Goal: Task Accomplishment & Management: Manage account settings

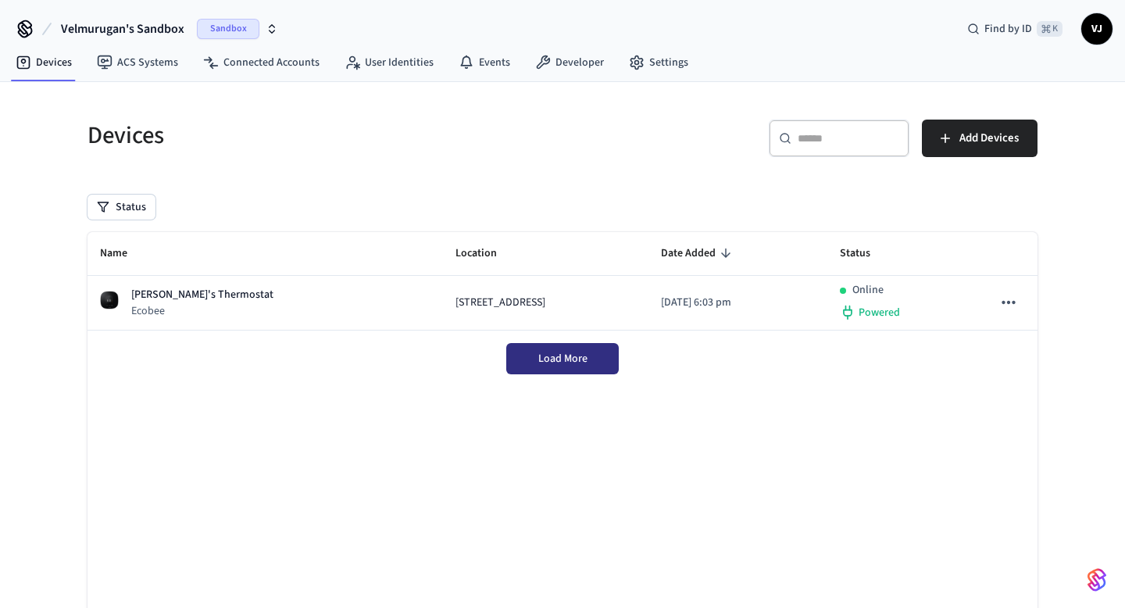
click at [548, 356] on span "Load More" at bounding box center [562, 359] width 49 height 16
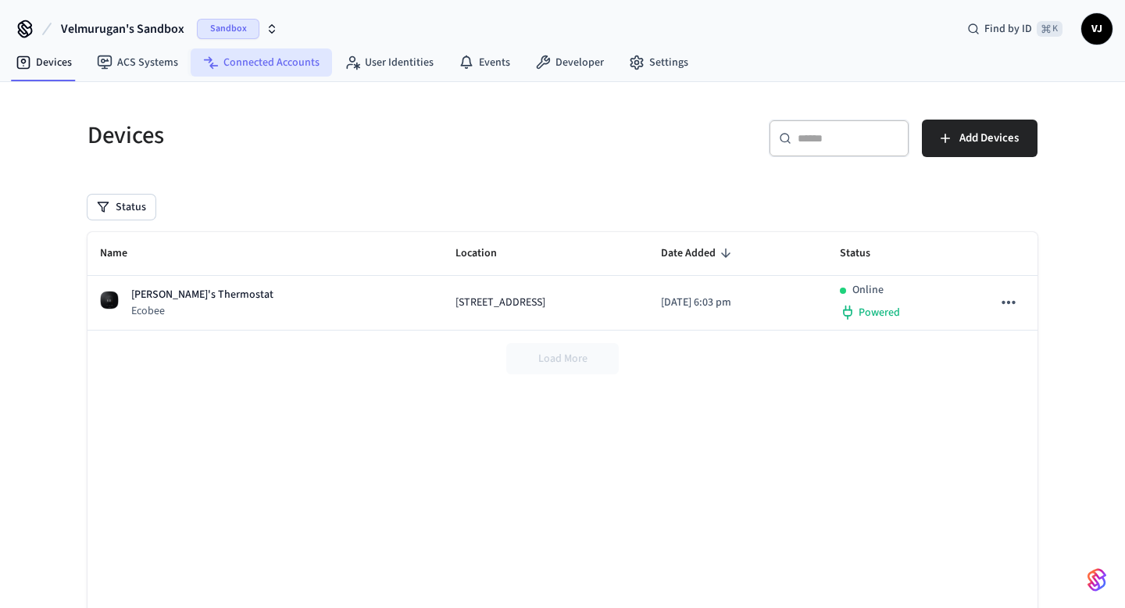
click at [262, 56] on link "Connected Accounts" at bounding box center [261, 62] width 141 height 28
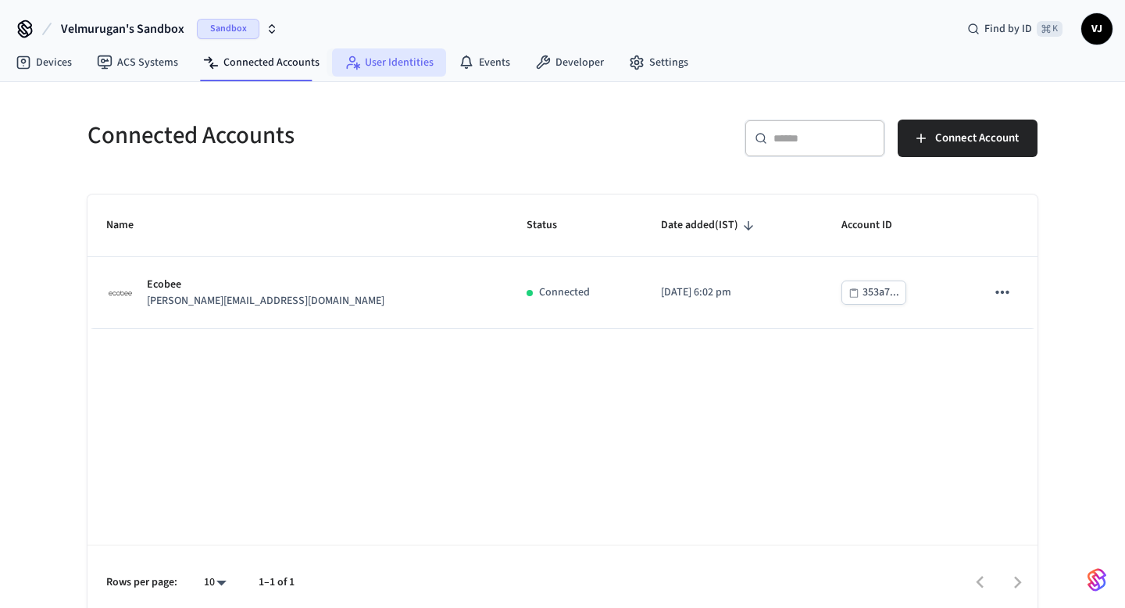
click at [355, 55] on link "User Identities" at bounding box center [389, 62] width 114 height 28
click at [382, 59] on link "User Identities" at bounding box center [389, 62] width 114 height 28
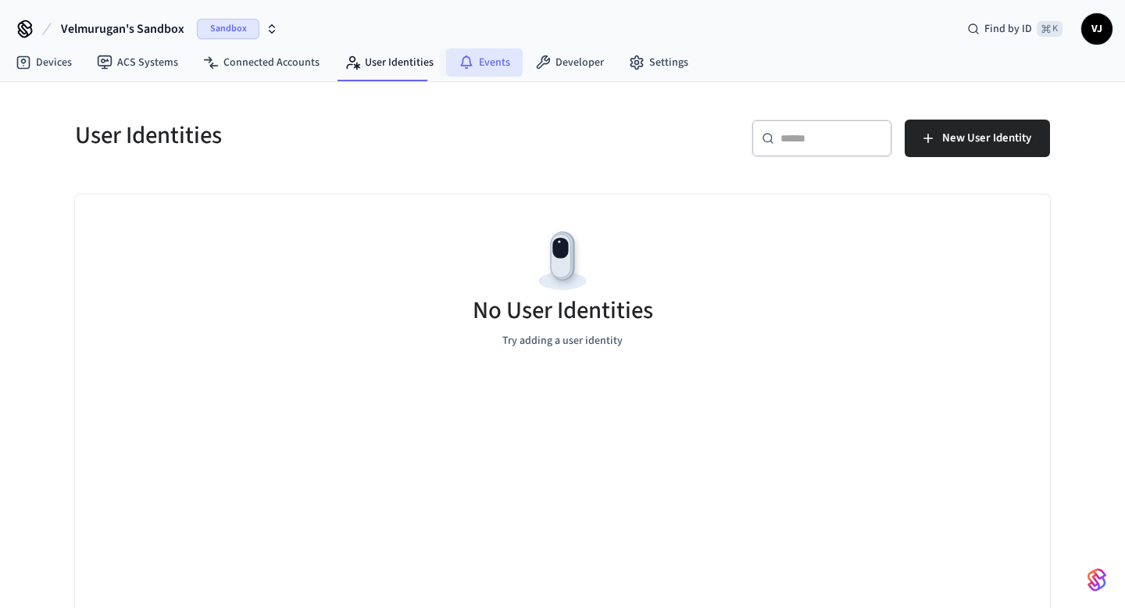
click at [463, 52] on link "Events" at bounding box center [484, 62] width 77 height 28
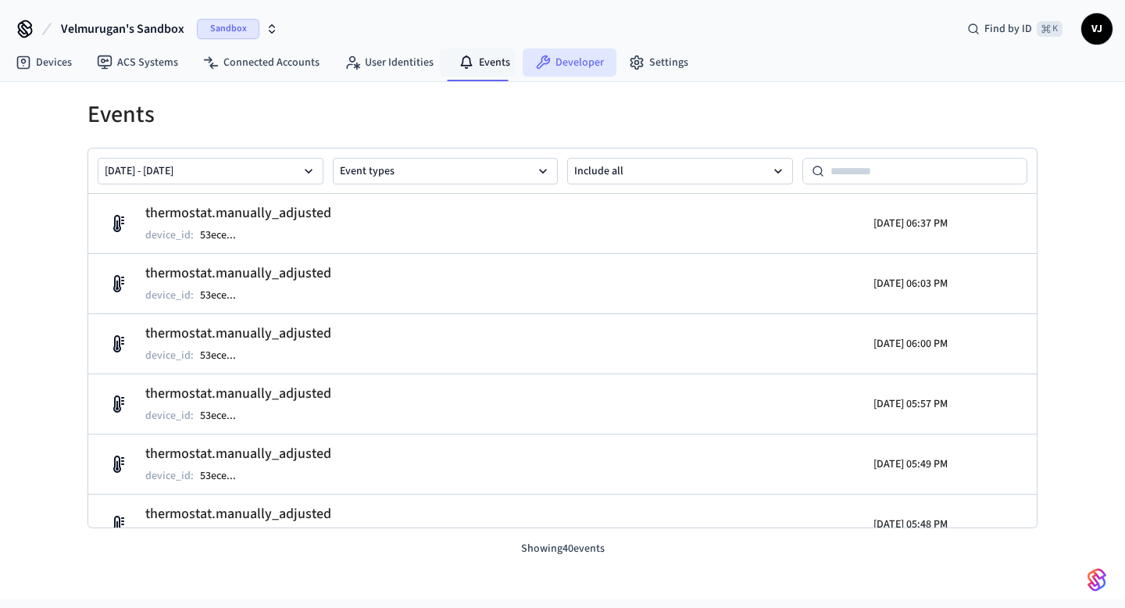
click at [540, 63] on icon at bounding box center [544, 62] width 14 height 14
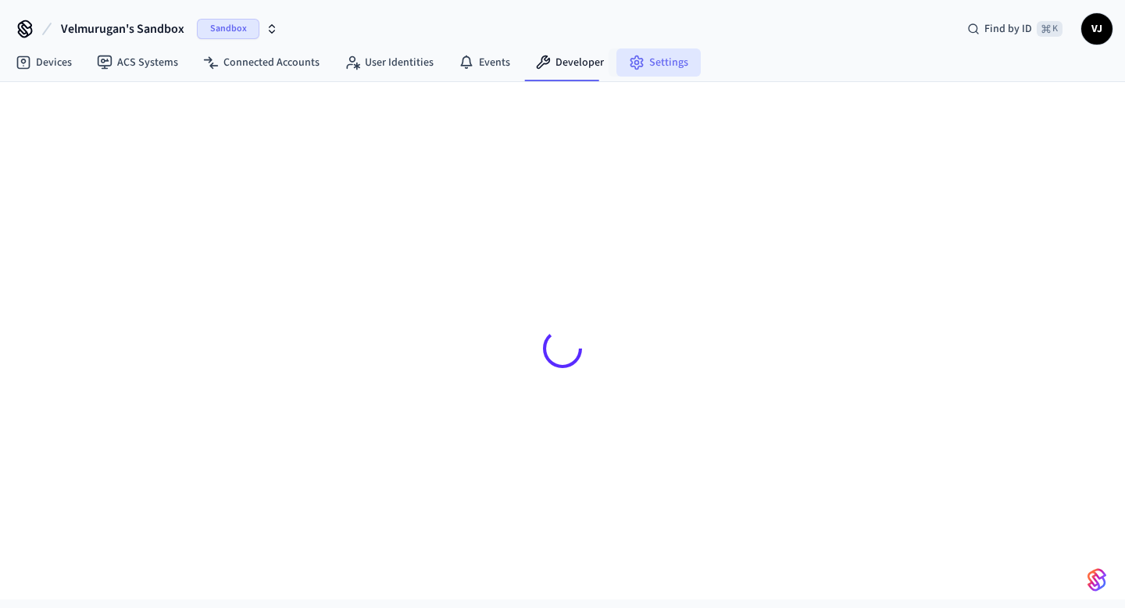
click at [630, 56] on icon at bounding box center [636, 62] width 12 height 13
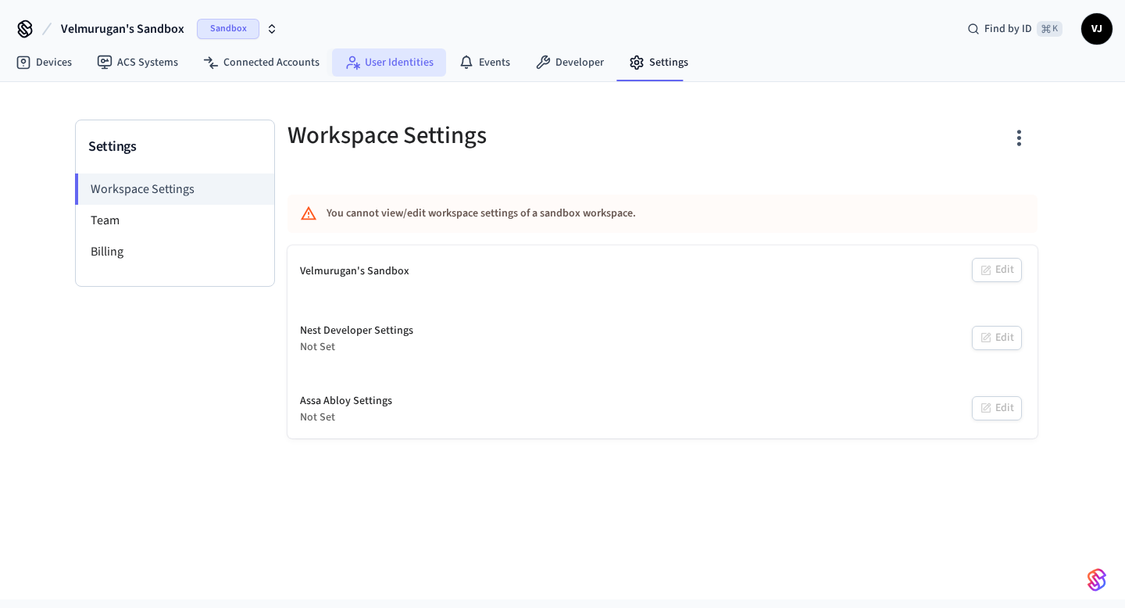
click at [391, 57] on link "User Identities" at bounding box center [389, 62] width 114 height 28
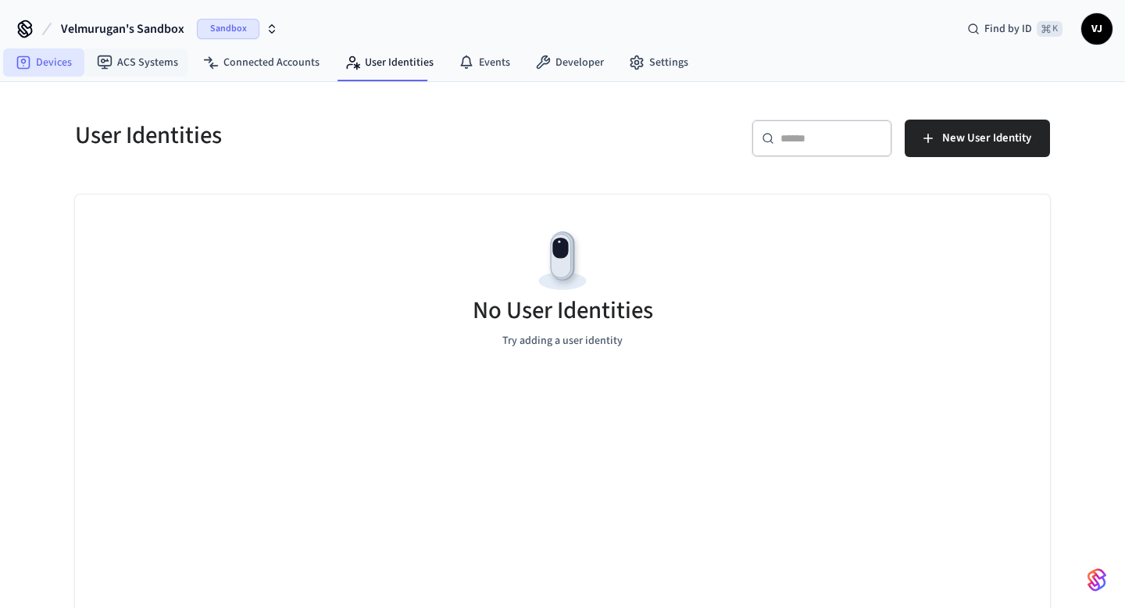
click at [70, 74] on link "Devices" at bounding box center [43, 62] width 81 height 28
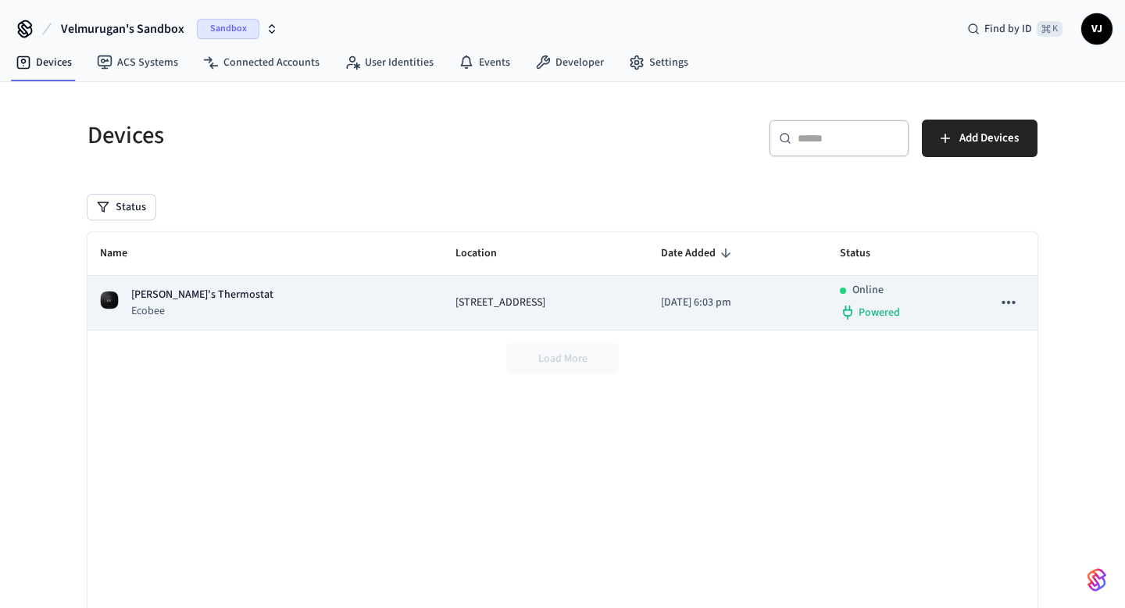
click at [235, 290] on div "Tom's Thermostat Ecobee" at bounding box center [265, 303] width 330 height 32
click at [443, 287] on td "[STREET_ADDRESS]" at bounding box center [545, 303] width 205 height 55
click at [173, 295] on p "[PERSON_NAME]'s Thermostat" at bounding box center [202, 295] width 142 height 16
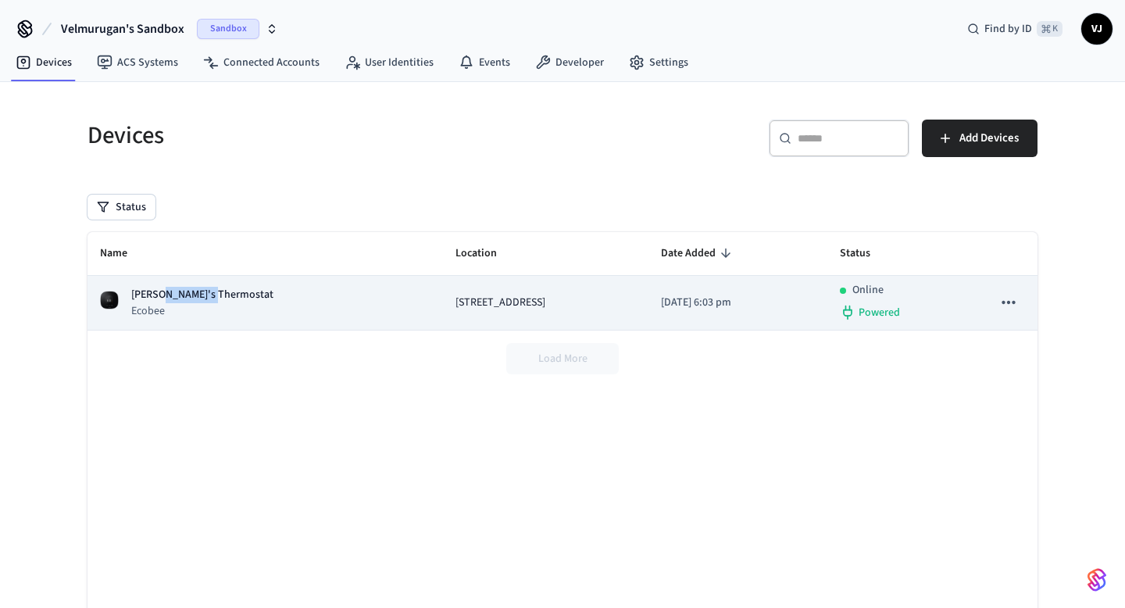
click at [173, 295] on p "[PERSON_NAME]'s Thermostat" at bounding box center [202, 295] width 142 height 16
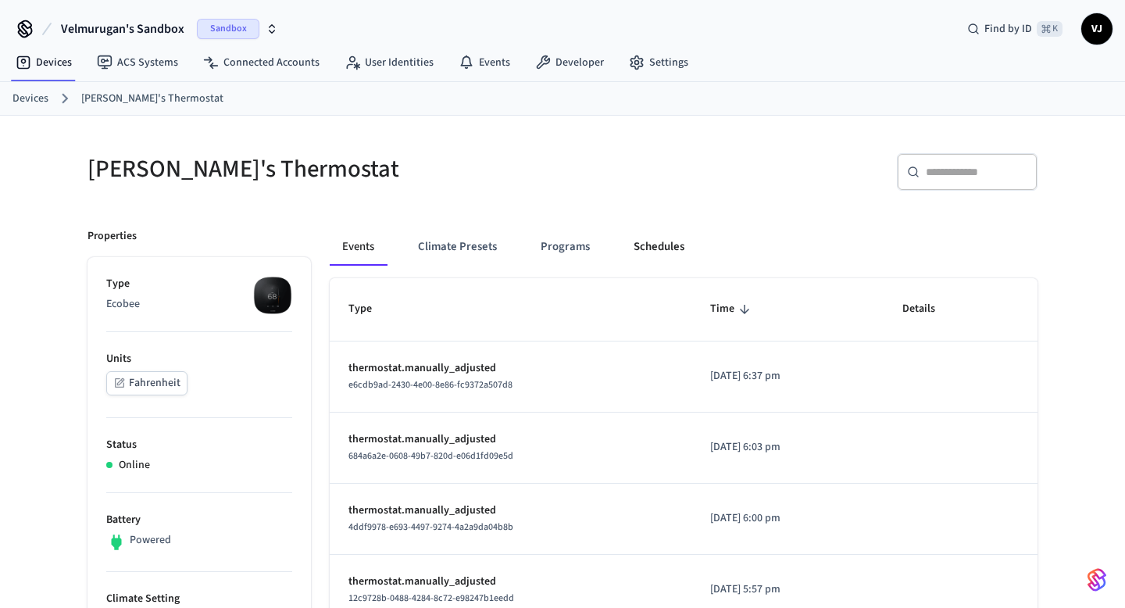
click at [634, 248] on button "Schedules" at bounding box center [659, 246] width 76 height 37
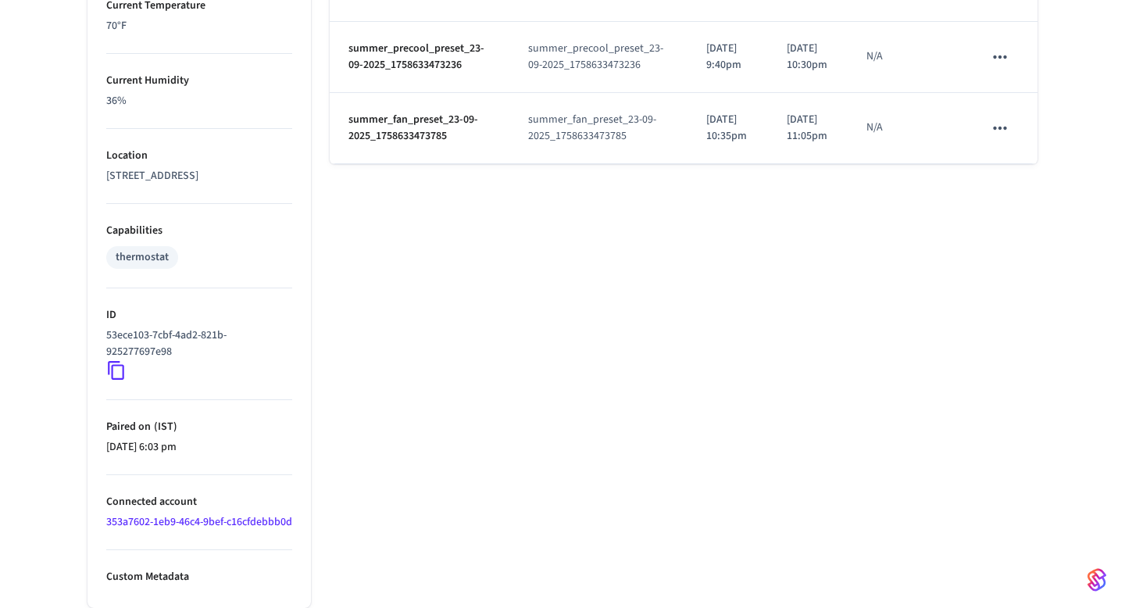
scroll to position [987, 0]
click at [1026, 164] on td "schedules table" at bounding box center [1001, 128] width 73 height 71
click at [1000, 138] on icon "schedules table" at bounding box center [1000, 128] width 20 height 20
click at [1027, 390] on li "Delete" at bounding box center [1037, 387] width 80 height 41
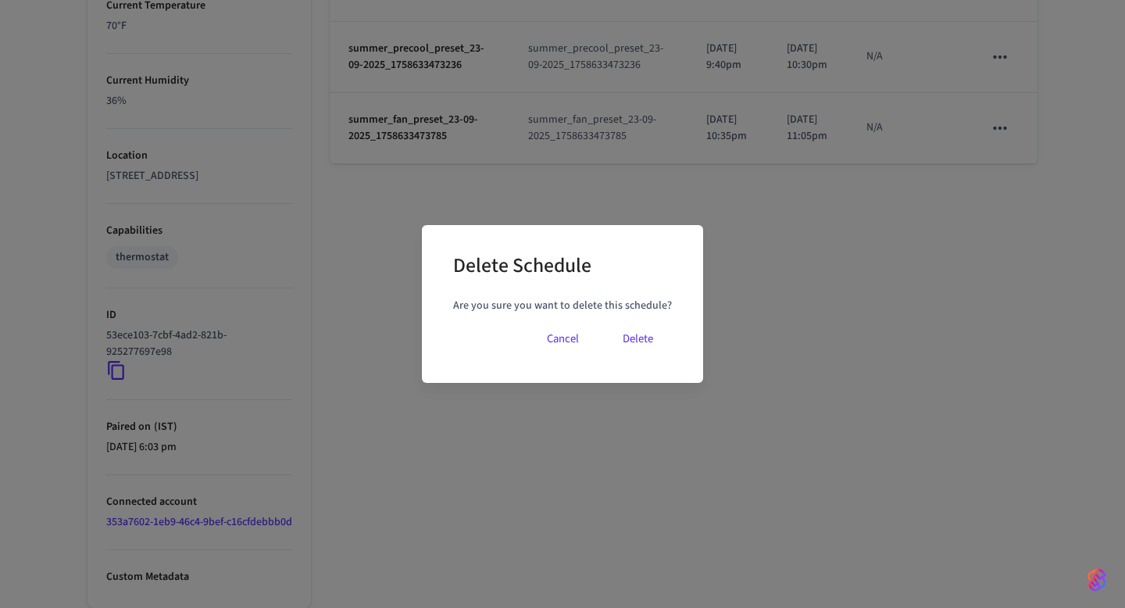
click at [634, 349] on button "Delete" at bounding box center [638, 338] width 68 height 37
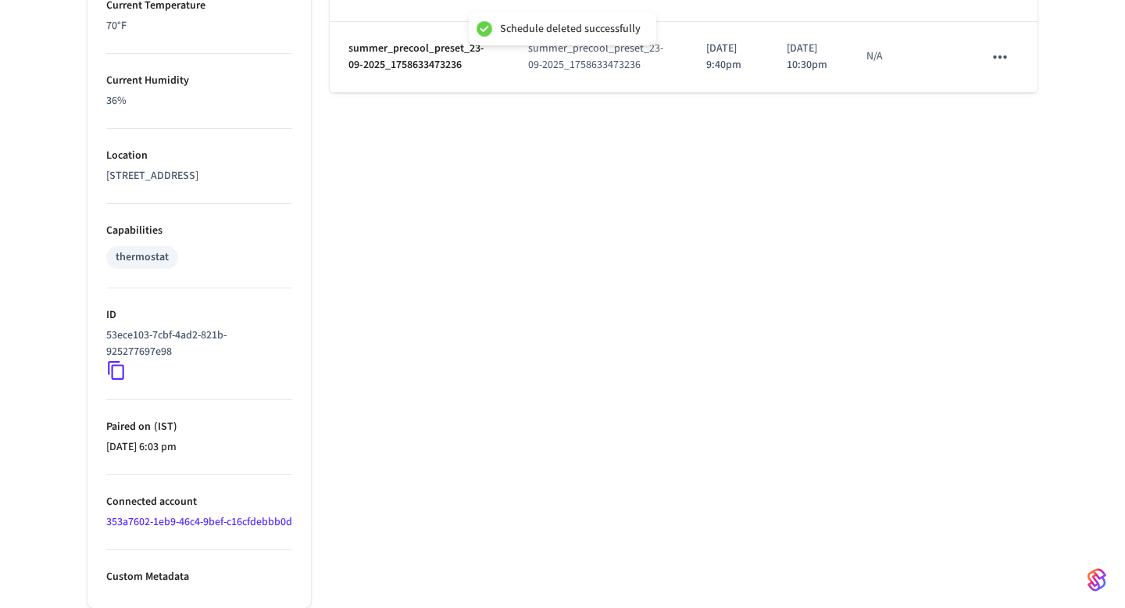
click at [998, 67] on icon "schedules table" at bounding box center [1000, 57] width 20 height 20
click at [1025, 291] on li "Delete" at bounding box center [1037, 300] width 80 height 41
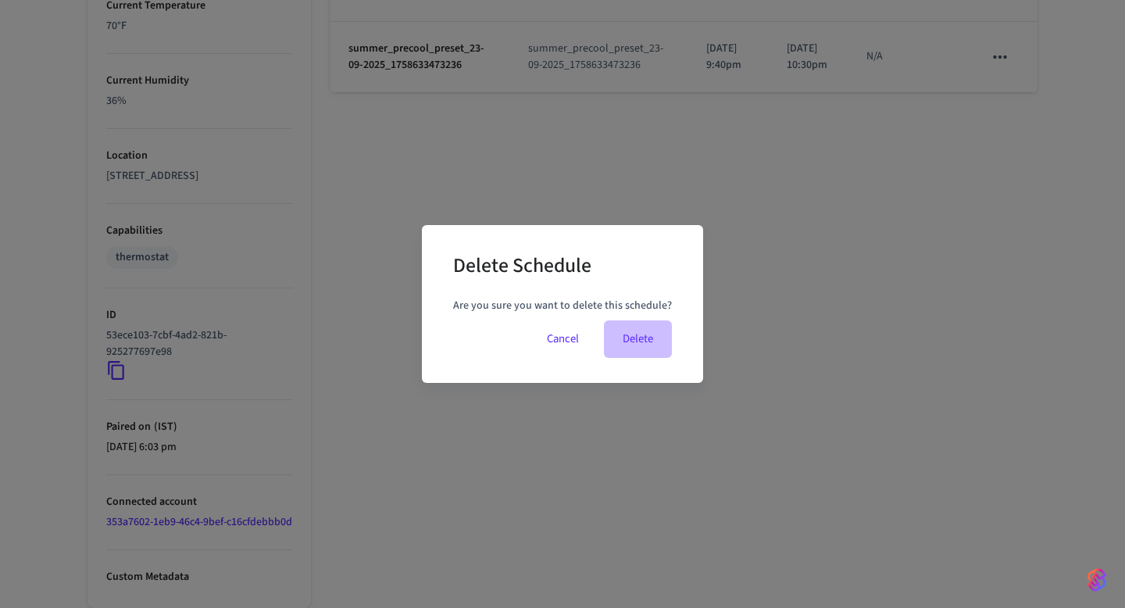
click at [628, 331] on button "Delete" at bounding box center [638, 338] width 68 height 37
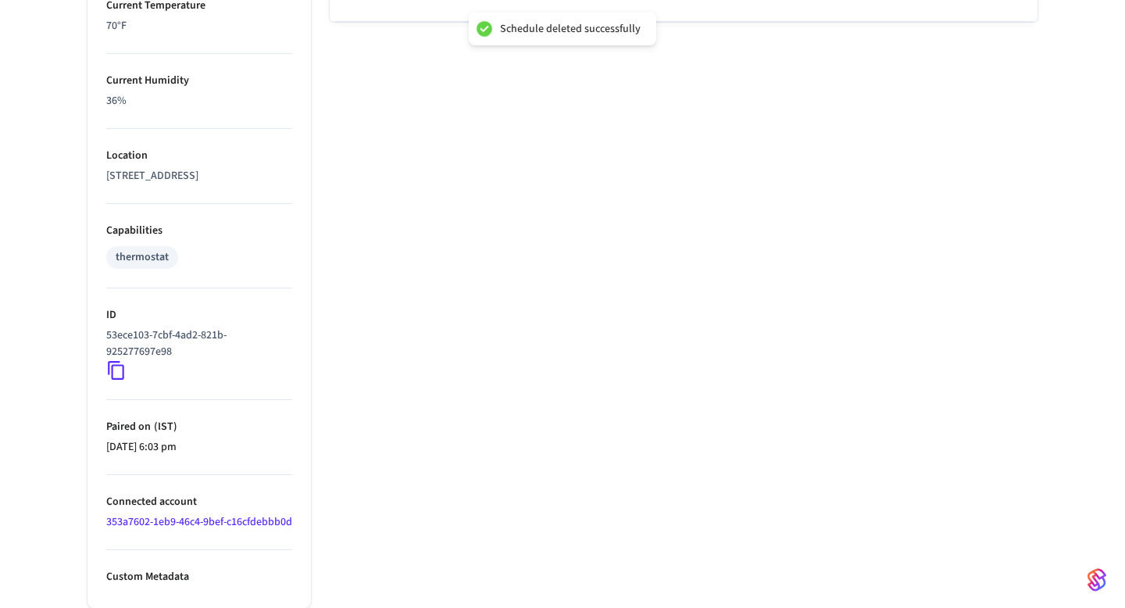
click at [1008, 211] on li "Delete" at bounding box center [1037, 212] width 80 height 41
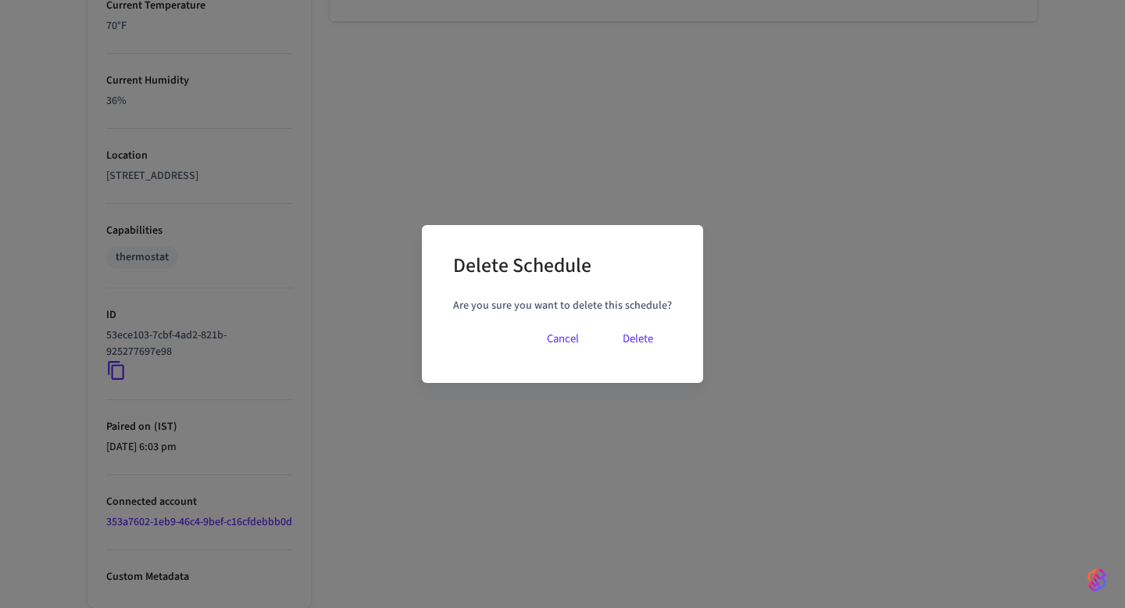
click at [632, 334] on button "Delete" at bounding box center [638, 338] width 68 height 37
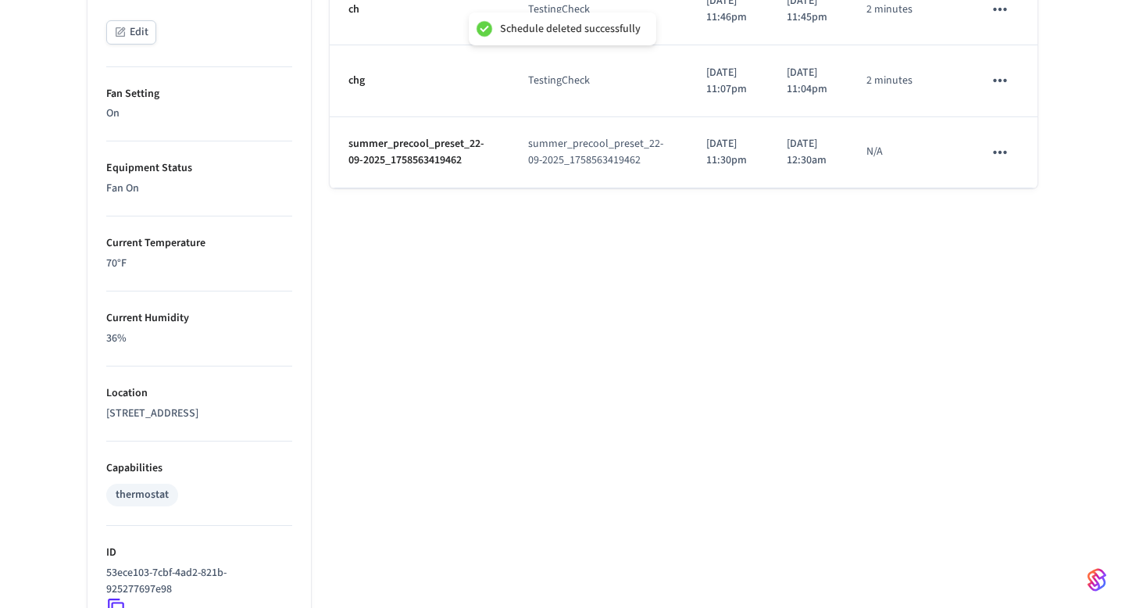
scroll to position [737, 0]
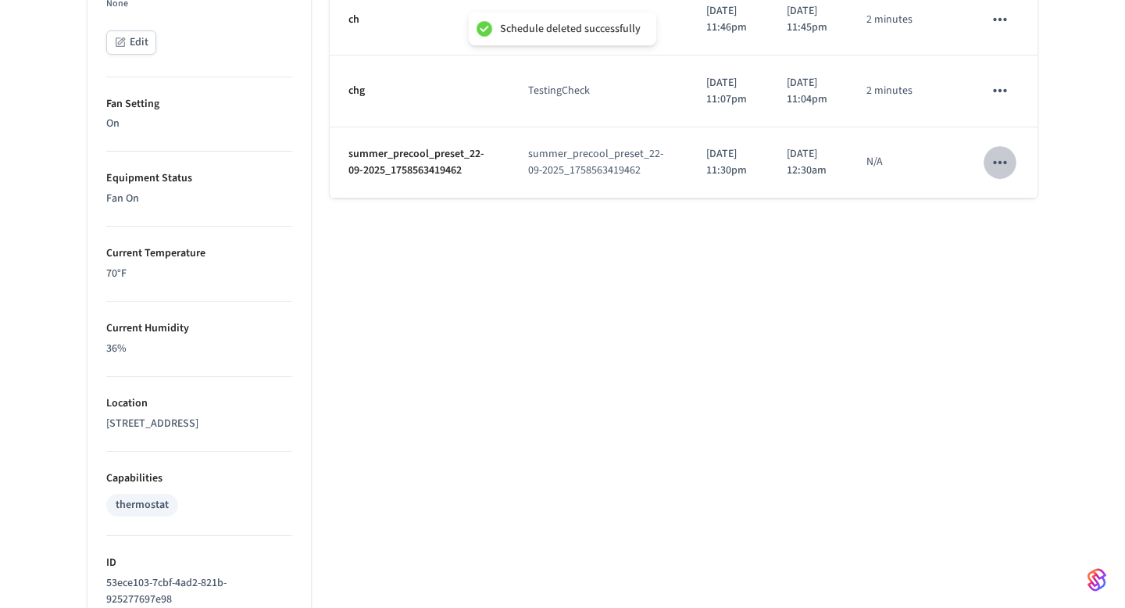
click at [1002, 173] on icon "schedules table" at bounding box center [1000, 162] width 20 height 20
click at [1031, 380] on li "Delete" at bounding box center [1037, 375] width 80 height 41
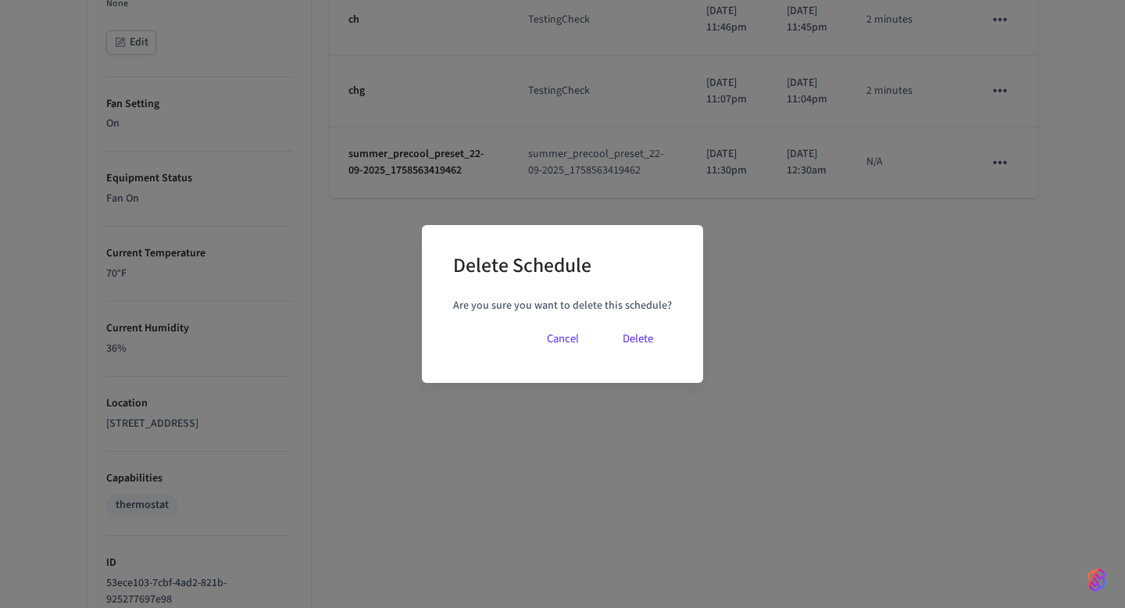
click at [619, 354] on button "Delete" at bounding box center [638, 338] width 68 height 37
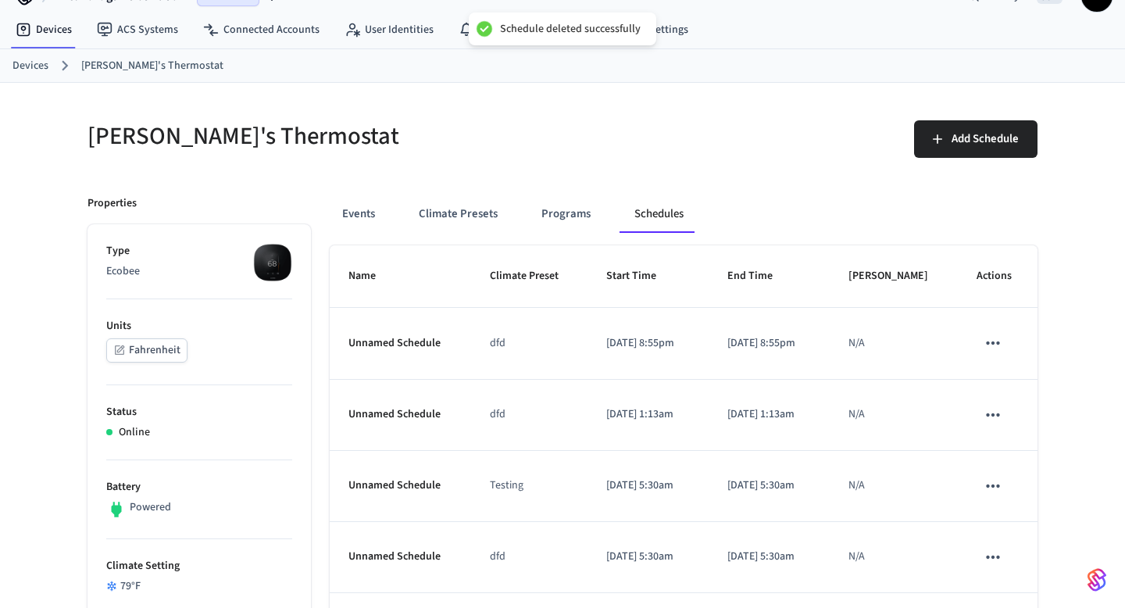
scroll to position [0, 0]
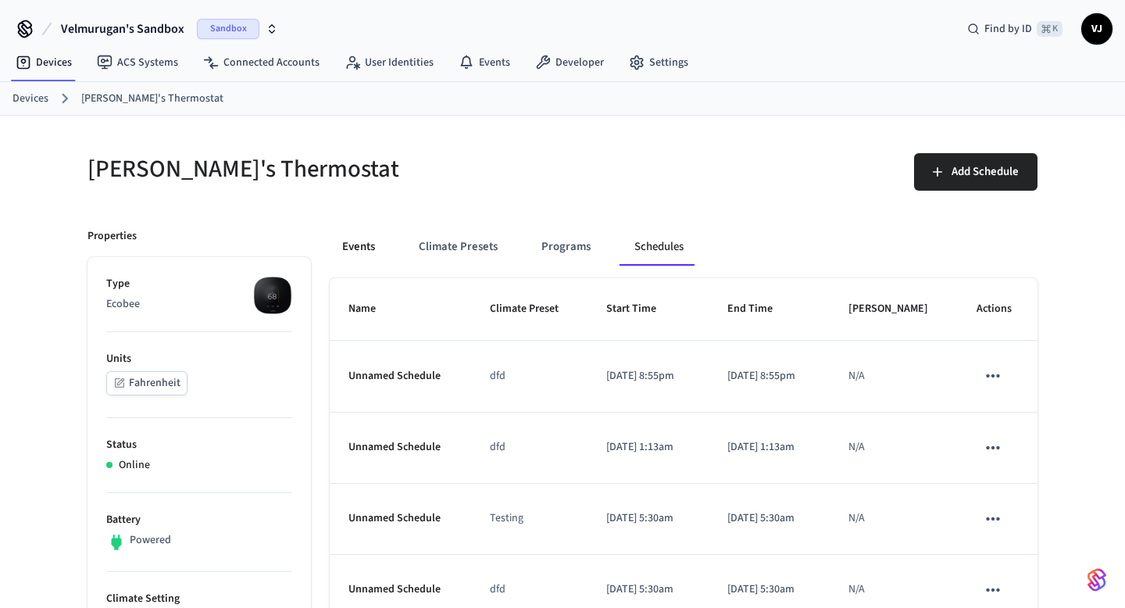
click at [359, 234] on button "Events" at bounding box center [359, 246] width 58 height 37
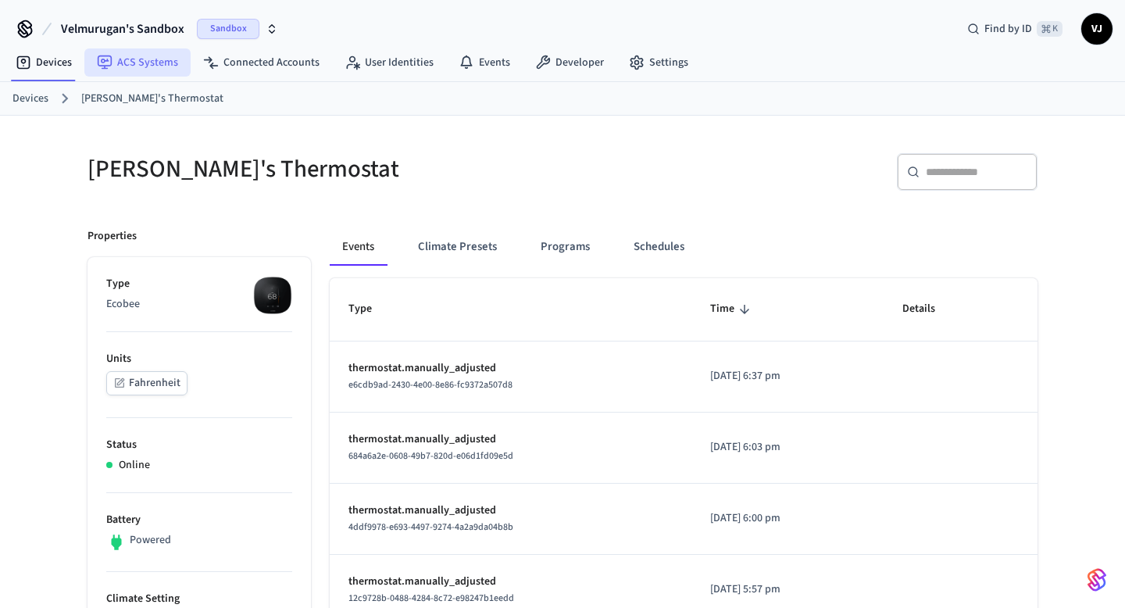
click at [123, 55] on link "ACS Systems" at bounding box center [137, 62] width 106 height 28
click at [59, 65] on link "Devices" at bounding box center [43, 62] width 81 height 28
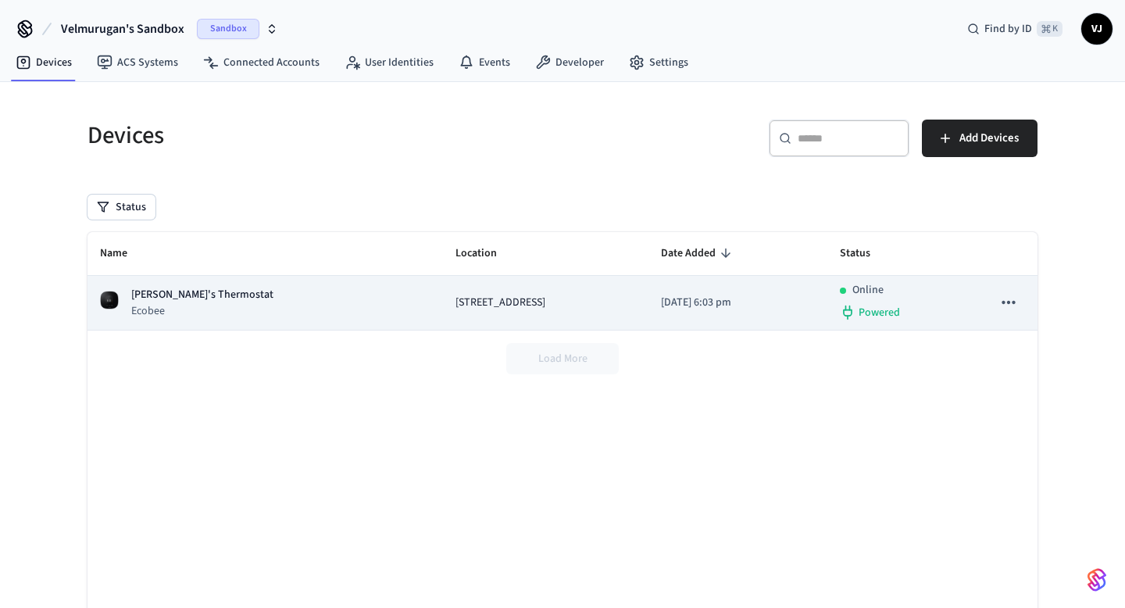
click at [165, 292] on p "[PERSON_NAME]'s Thermostat" at bounding box center [202, 295] width 142 height 16
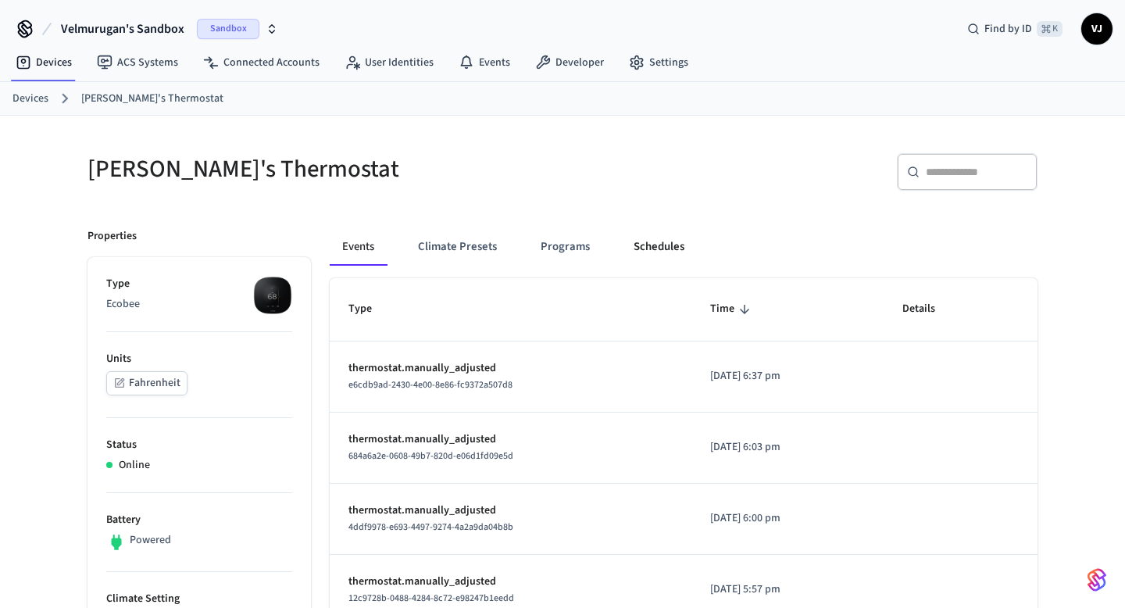
click at [653, 246] on button "Schedules" at bounding box center [659, 246] width 76 height 37
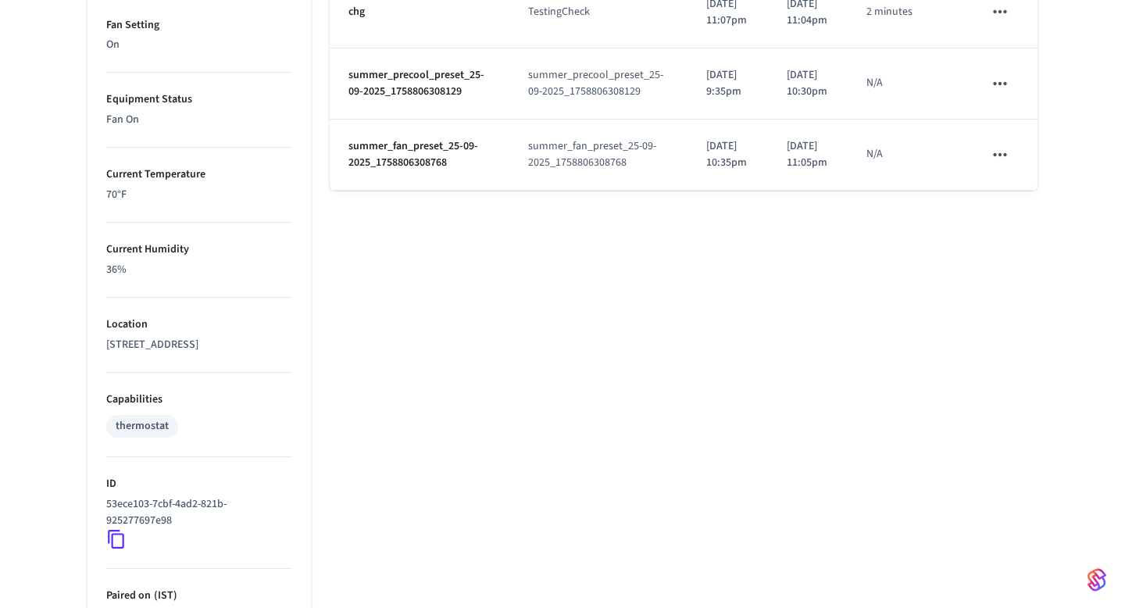
scroll to position [813, 0]
drag, startPoint x: 339, startPoint y: 202, endPoint x: 472, endPoint y: 232, distance: 136.3
click at [472, 122] on td "summer_precool_preset_25-09-2025_1758806308129" at bounding box center [420, 86] width 180 height 71
drag, startPoint x: 730, startPoint y: 180, endPoint x: 755, endPoint y: 227, distance: 53.1
click at [755, 122] on td "[DATE] 9:35pm" at bounding box center [727, 86] width 80 height 71
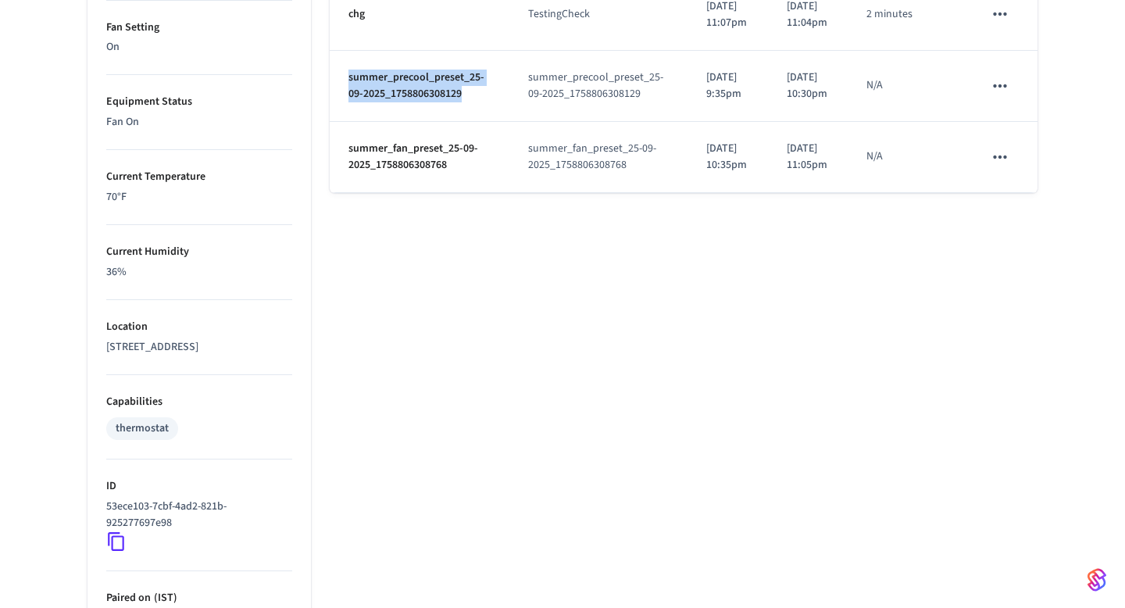
drag, startPoint x: 862, startPoint y: 222, endPoint x: 809, endPoint y: 167, distance: 76.2
click at [809, 122] on td "[DATE] 10:30pm" at bounding box center [808, 86] width 80 height 71
drag, startPoint x: 714, startPoint y: 223, endPoint x: 762, endPoint y: 224, distance: 47.7
click at [762, 122] on td "[DATE] 9:35pm" at bounding box center [727, 86] width 80 height 71
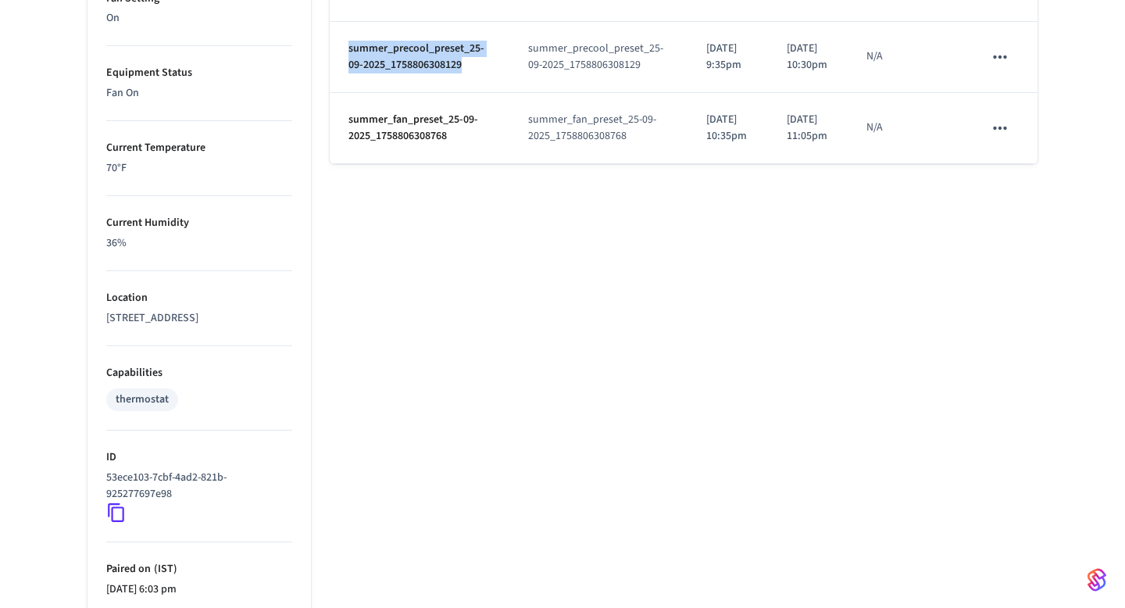
scroll to position [845, 0]
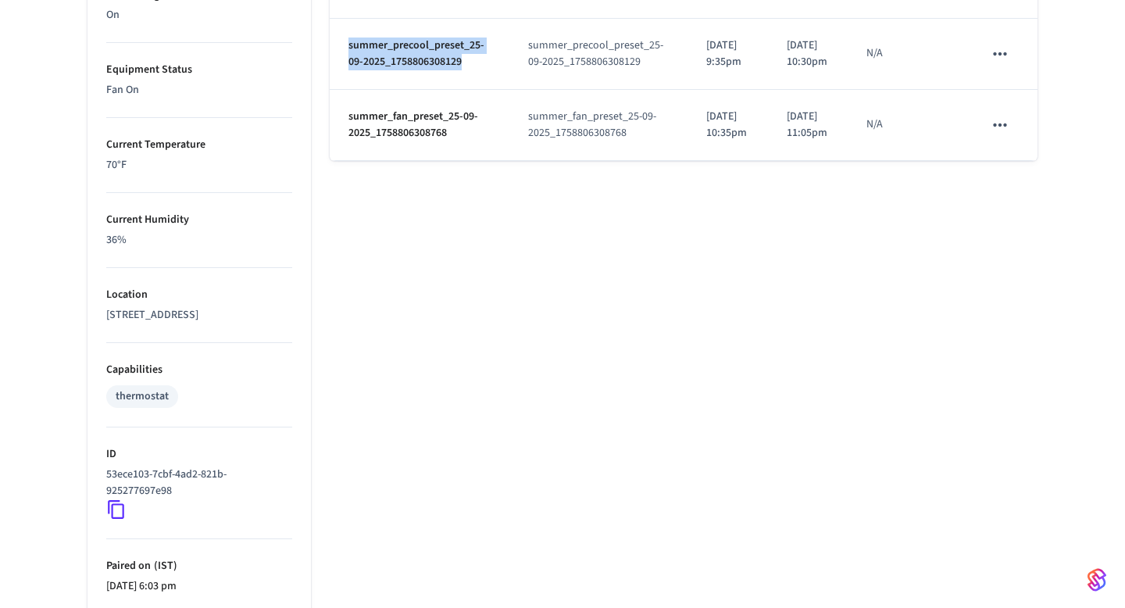
drag, startPoint x: 766, startPoint y: 284, endPoint x: 710, endPoint y: 287, distance: 56.3
click at [710, 161] on td "[DATE] 10:35pm" at bounding box center [727, 125] width 80 height 71
drag, startPoint x: 865, startPoint y: 280, endPoint x: 790, endPoint y: 279, distance: 75.0
click at [790, 161] on tr "summer_fan_preset_25-09-2025_1758806308768 summer_fan_preset_25-09-2025_1758806…" at bounding box center [684, 125] width 708 height 71
click at [767, 161] on td "[DATE] 10:35pm" at bounding box center [727, 125] width 80 height 71
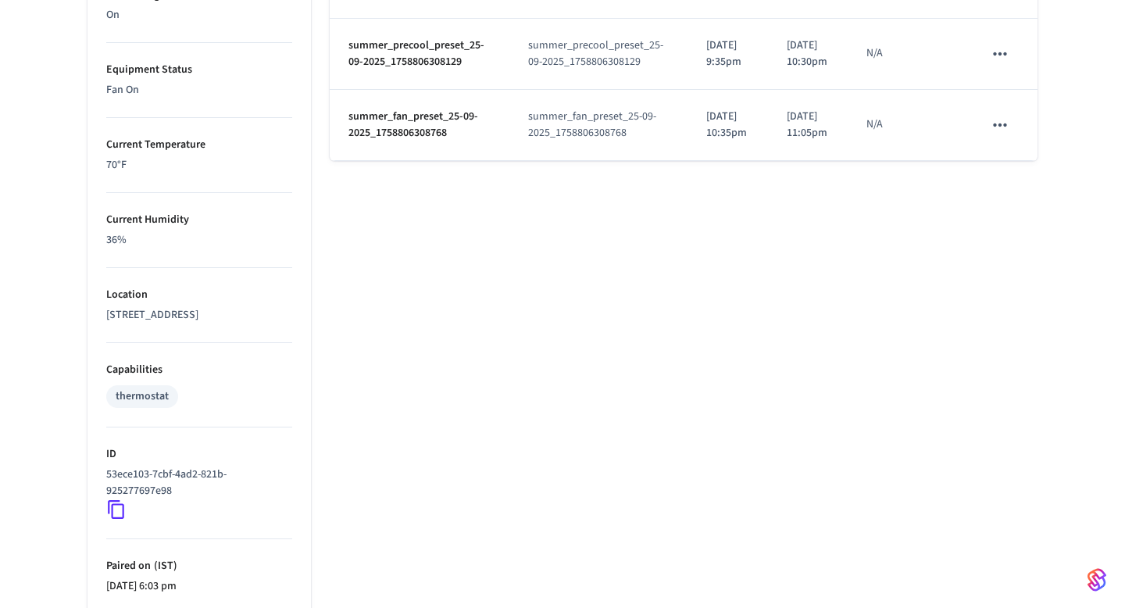
drag, startPoint x: 770, startPoint y: 283, endPoint x: 726, endPoint y: 280, distance: 44.6
click at [726, 141] on p "[DATE] 10:35pm" at bounding box center [727, 125] width 42 height 33
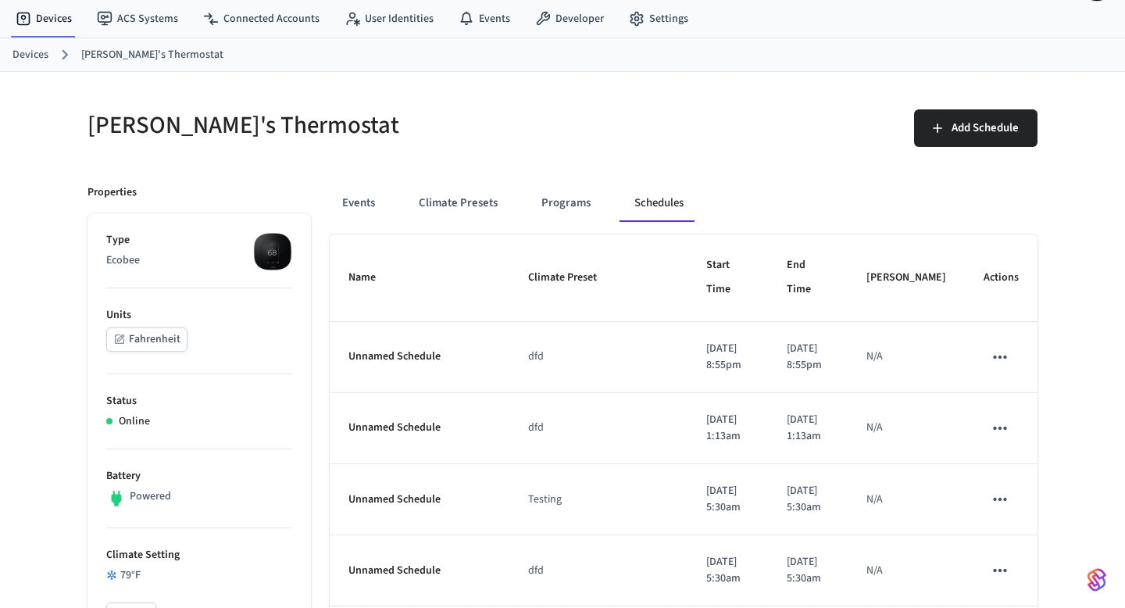
scroll to position [0, 0]
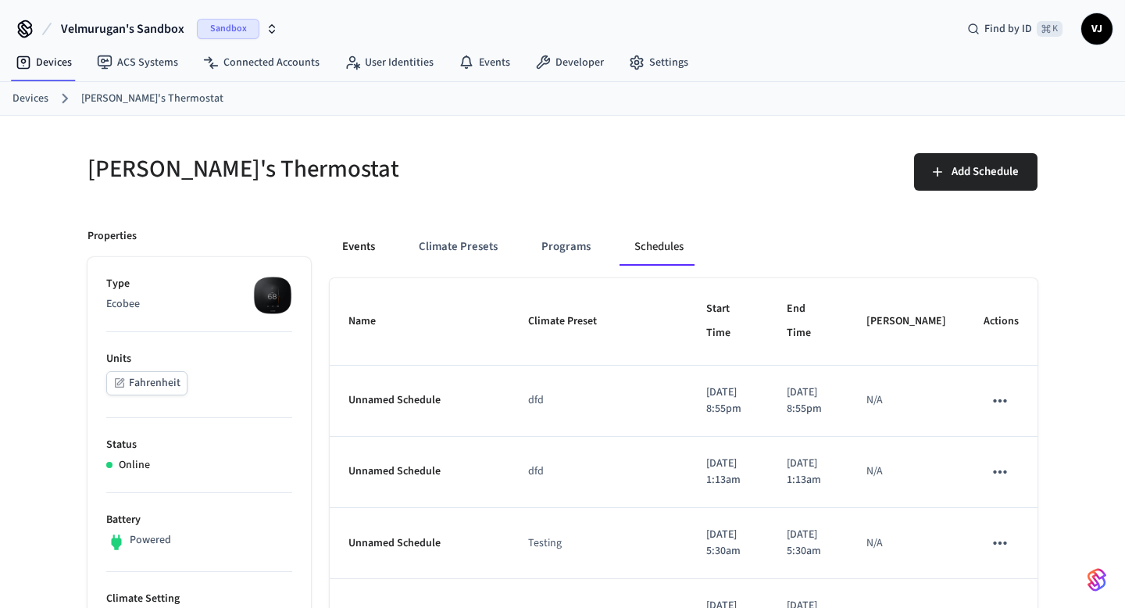
click at [373, 255] on button "Events" at bounding box center [359, 246] width 58 height 37
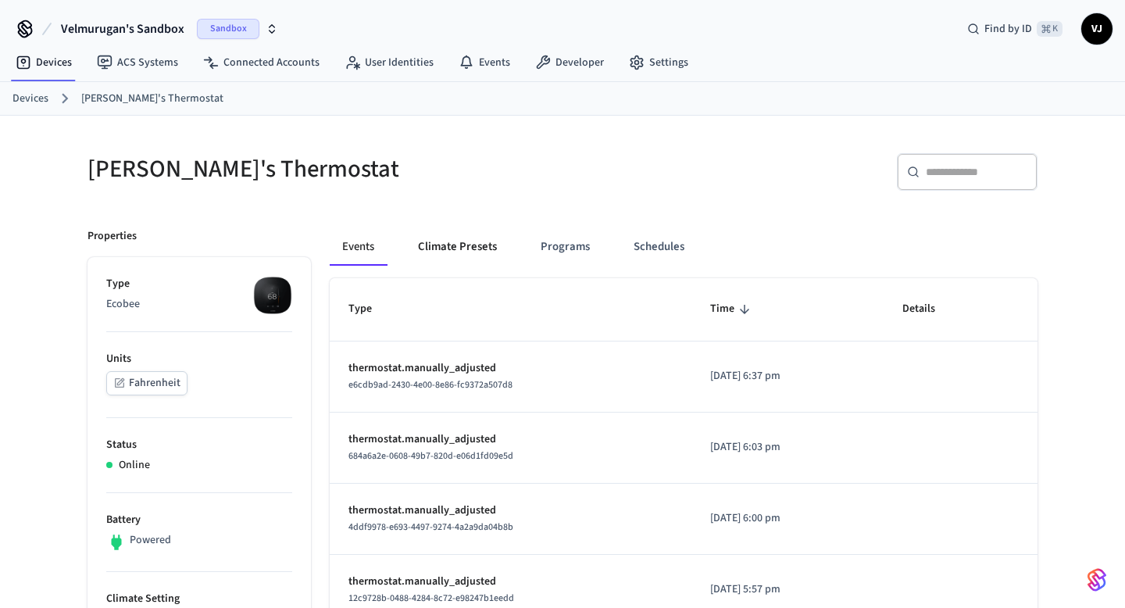
click at [448, 252] on button "Climate Presets" at bounding box center [457, 246] width 104 height 37
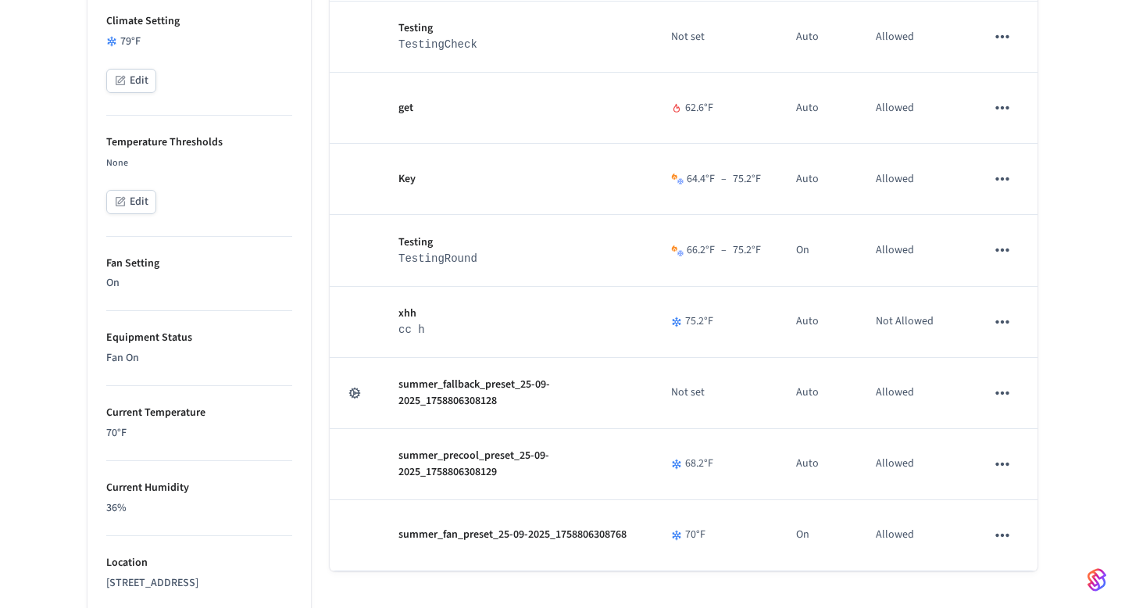
scroll to position [581, 0]
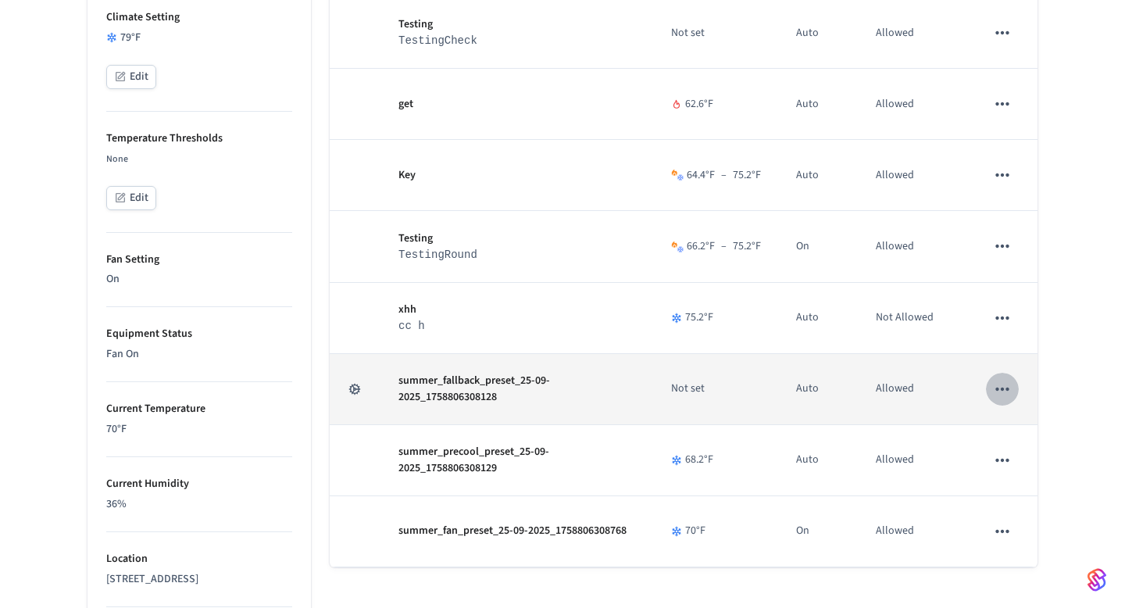
click at [1005, 395] on icon "sticky table" at bounding box center [1002, 389] width 20 height 20
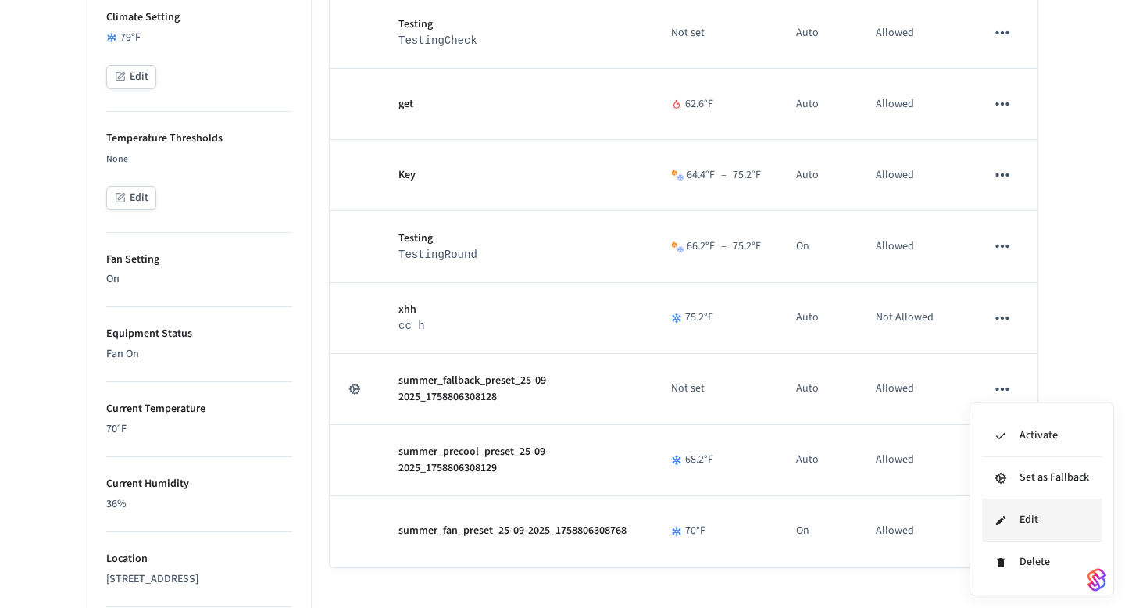
click at [1000, 529] on li "Edit" at bounding box center [1042, 520] width 120 height 42
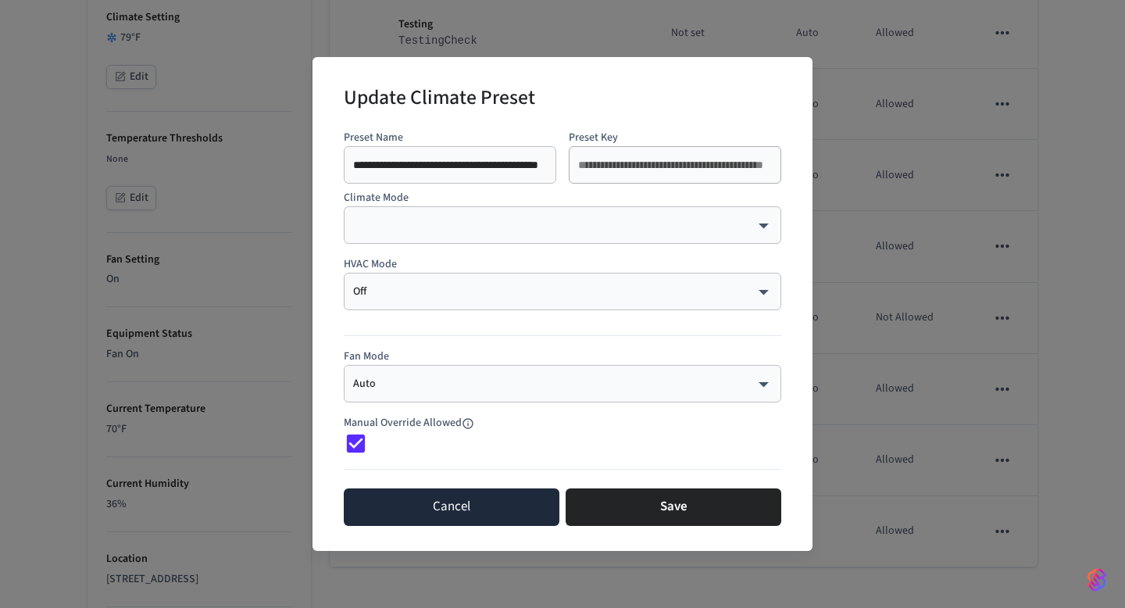
click at [502, 503] on button "Cancel" at bounding box center [452, 506] width 216 height 37
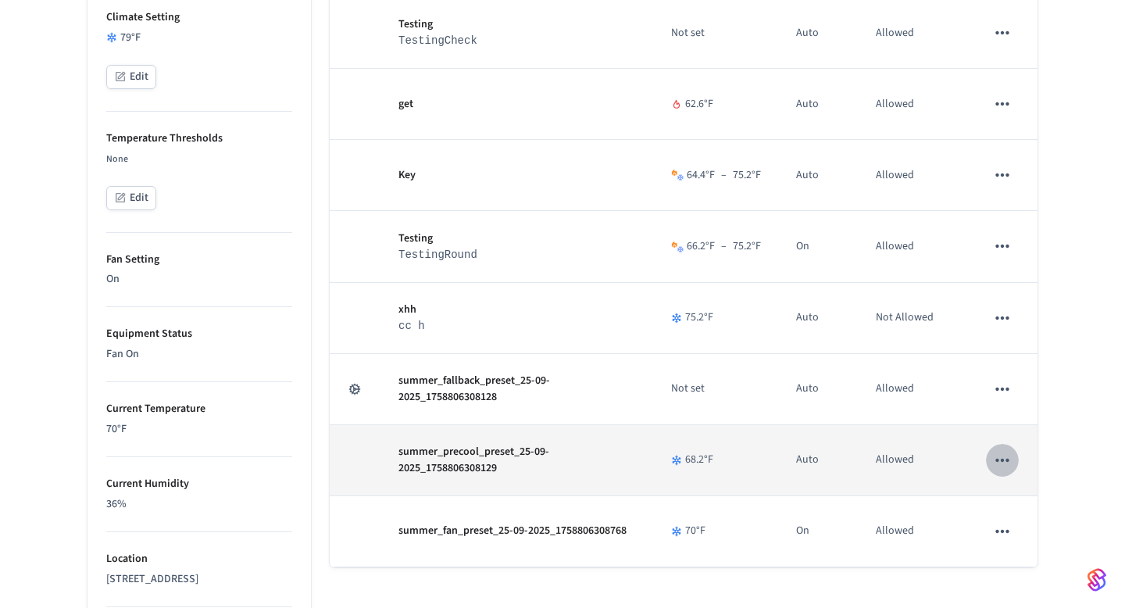
click at [1012, 454] on icon "sticky table" at bounding box center [1002, 460] width 20 height 20
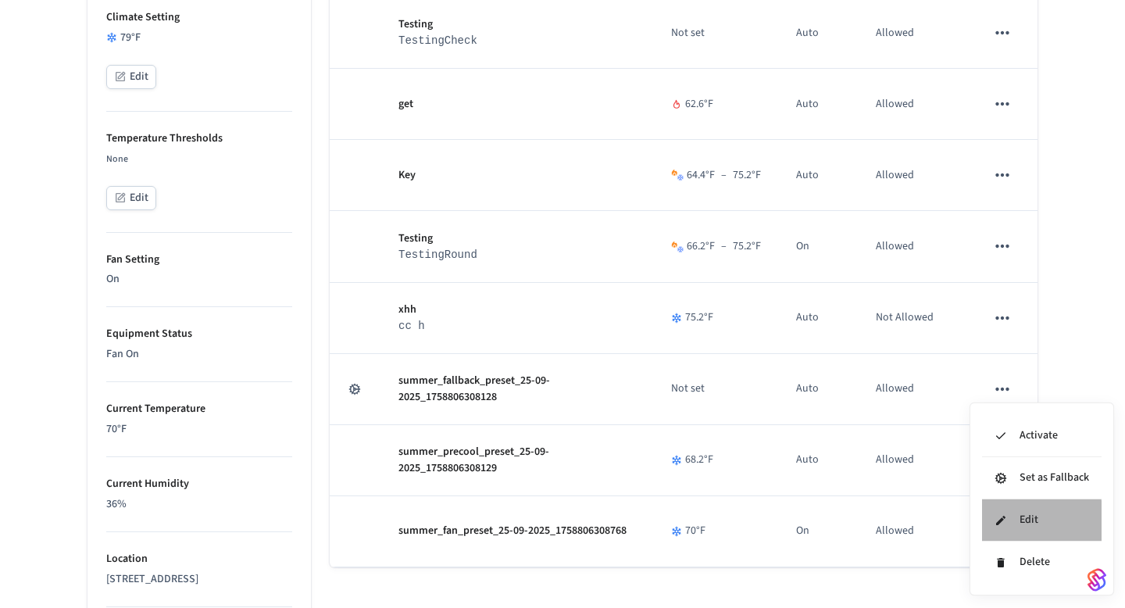
click at [1014, 521] on li "Edit" at bounding box center [1042, 520] width 120 height 42
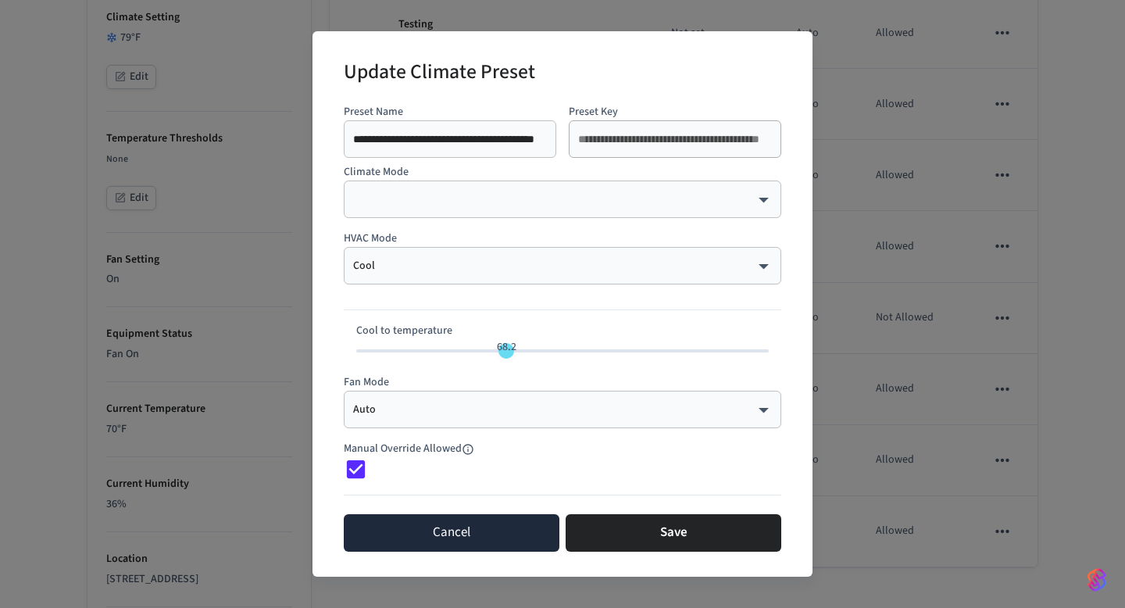
click at [464, 539] on button "Cancel" at bounding box center [452, 532] width 216 height 37
type input "**"
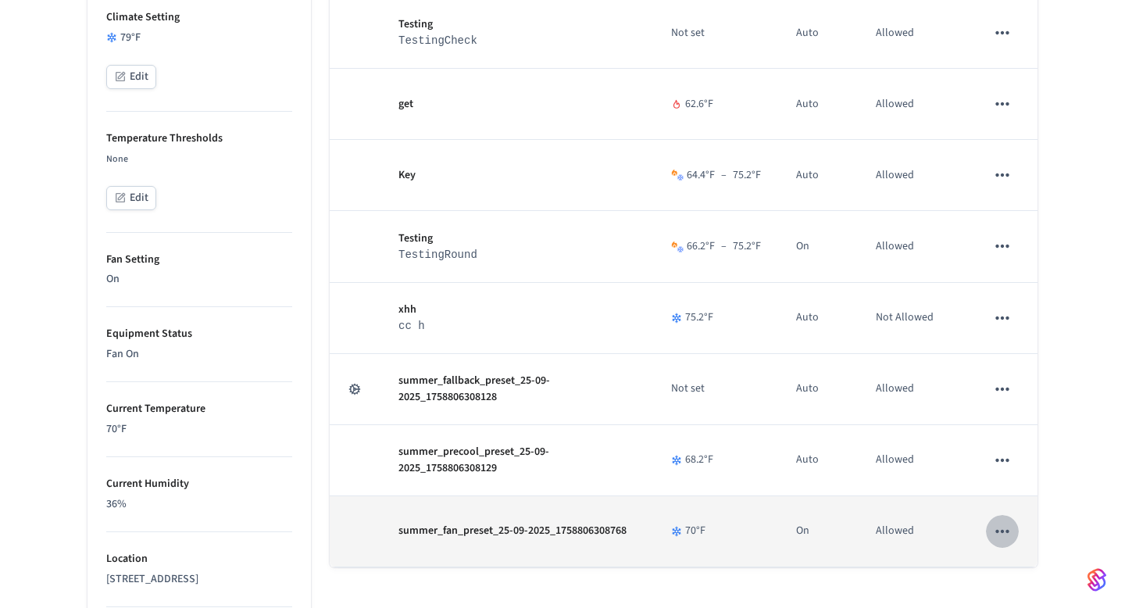
click at [998, 526] on icon "sticky table" at bounding box center [1002, 531] width 20 height 20
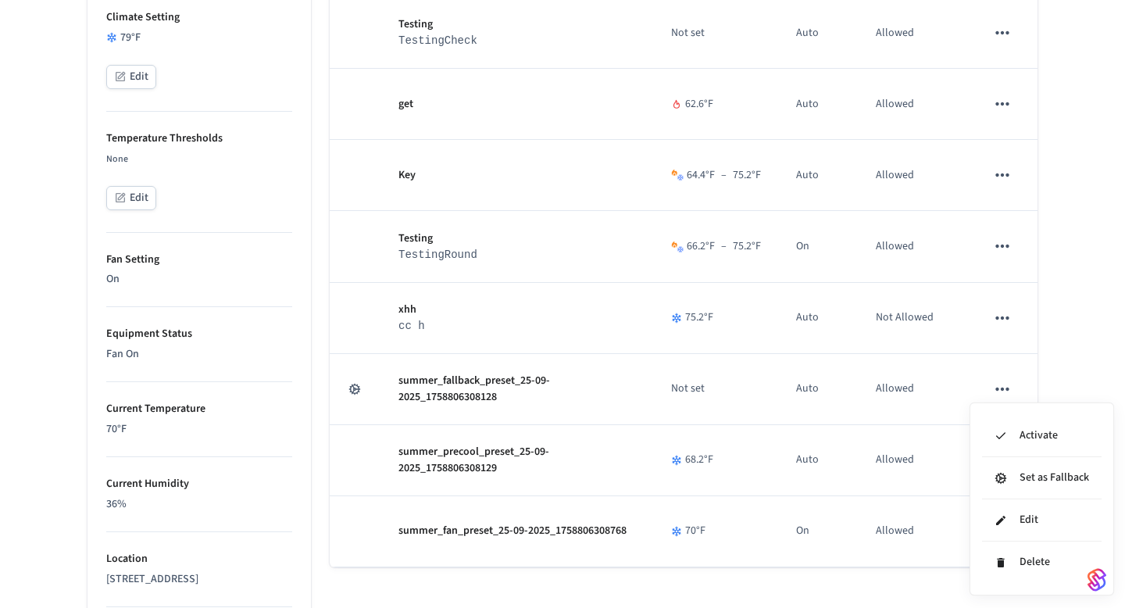
click at [840, 587] on div at bounding box center [562, 304] width 1125 height 608
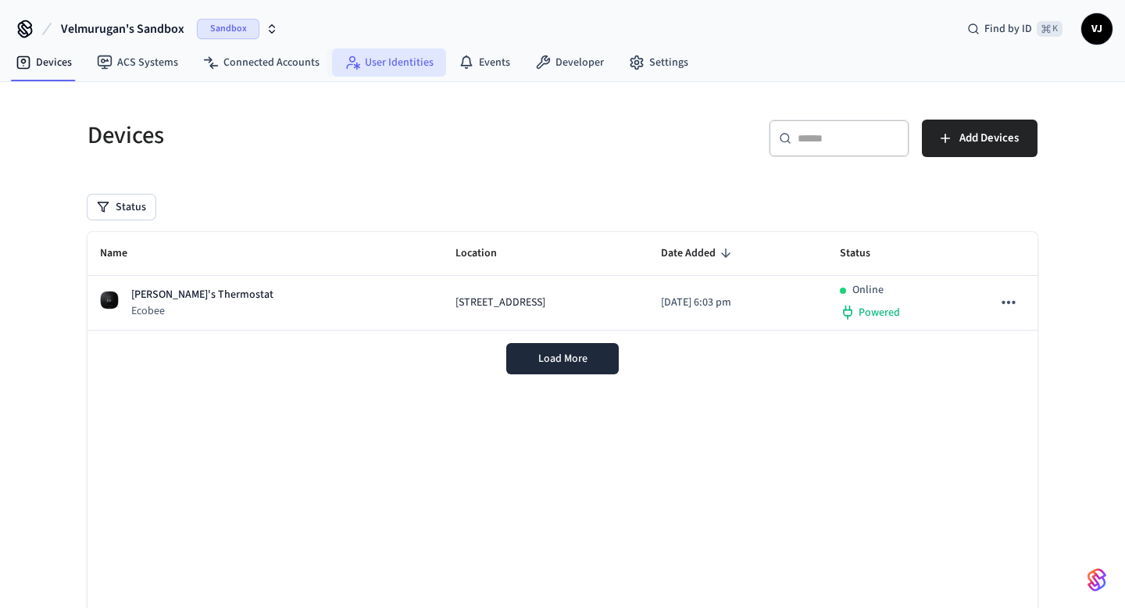
click at [402, 62] on link "User Identities" at bounding box center [389, 62] width 114 height 28
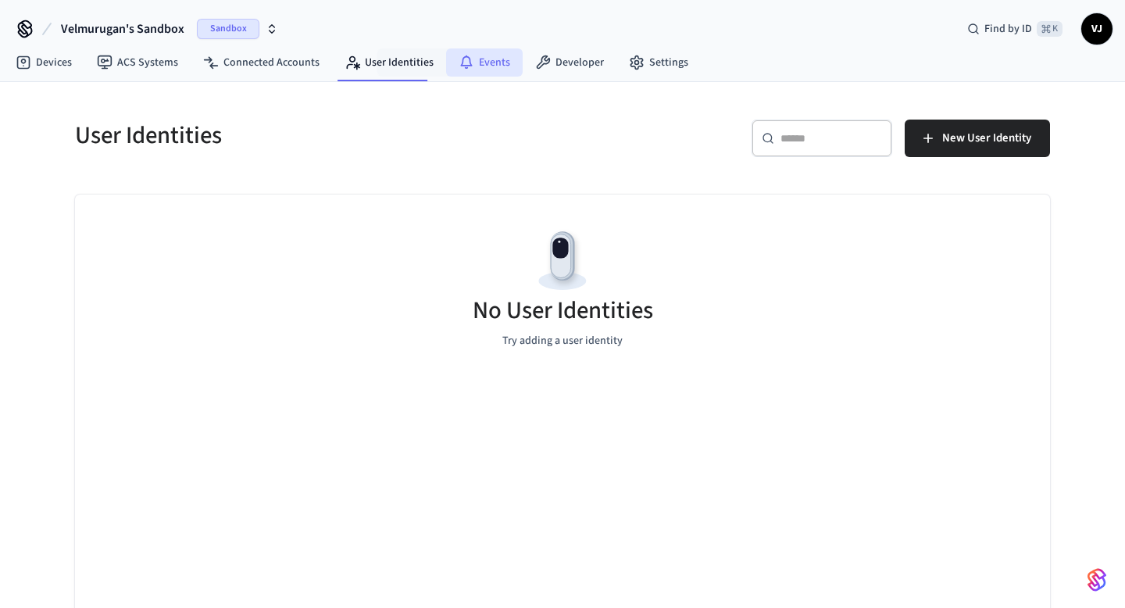
click at [473, 54] on link "Events" at bounding box center [484, 62] width 77 height 28
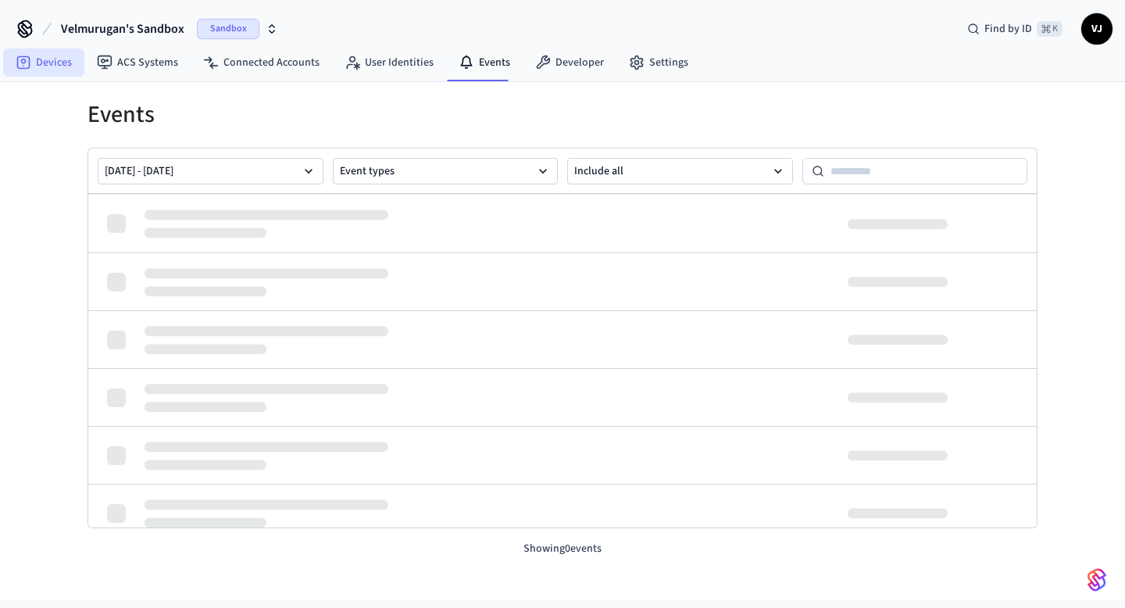
click at [48, 65] on link "Devices" at bounding box center [43, 62] width 81 height 28
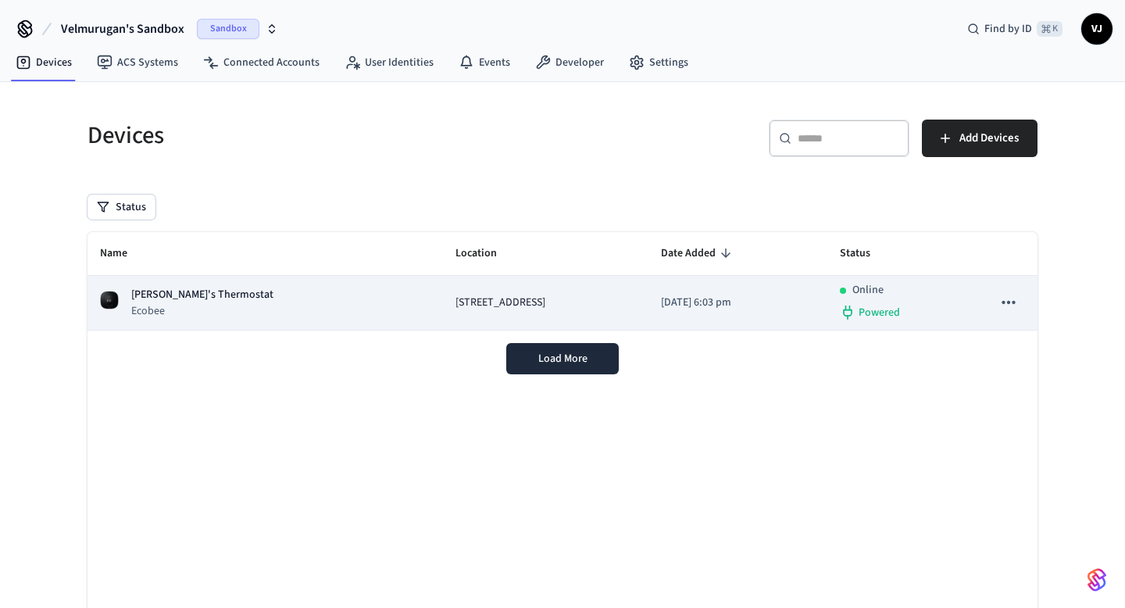
click at [455, 298] on span "[STREET_ADDRESS]" at bounding box center [500, 303] width 90 height 16
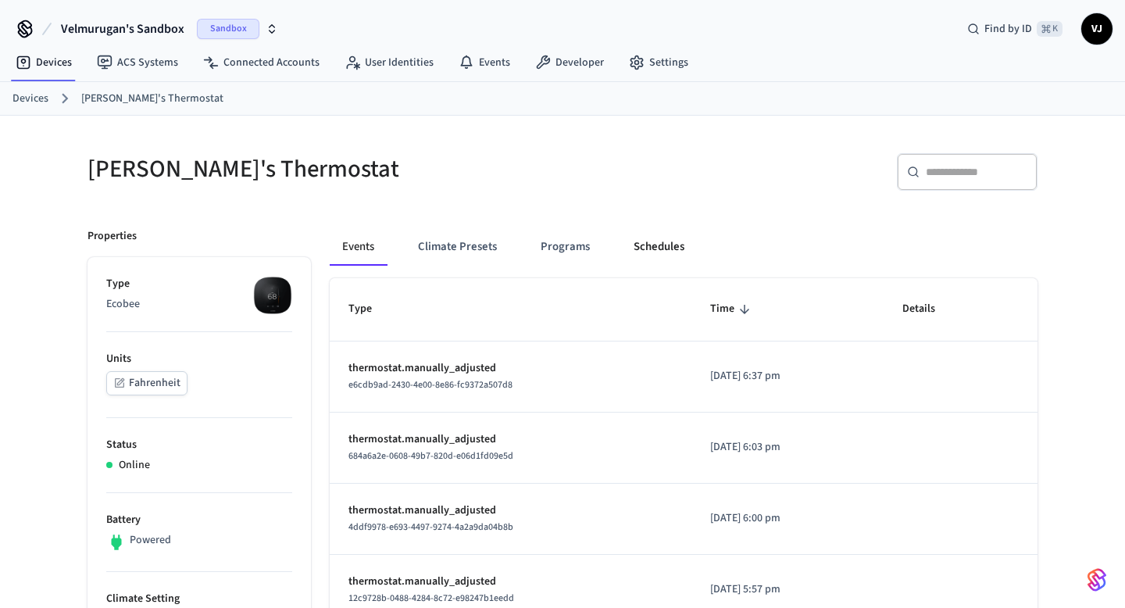
click at [652, 254] on button "Schedules" at bounding box center [659, 246] width 76 height 37
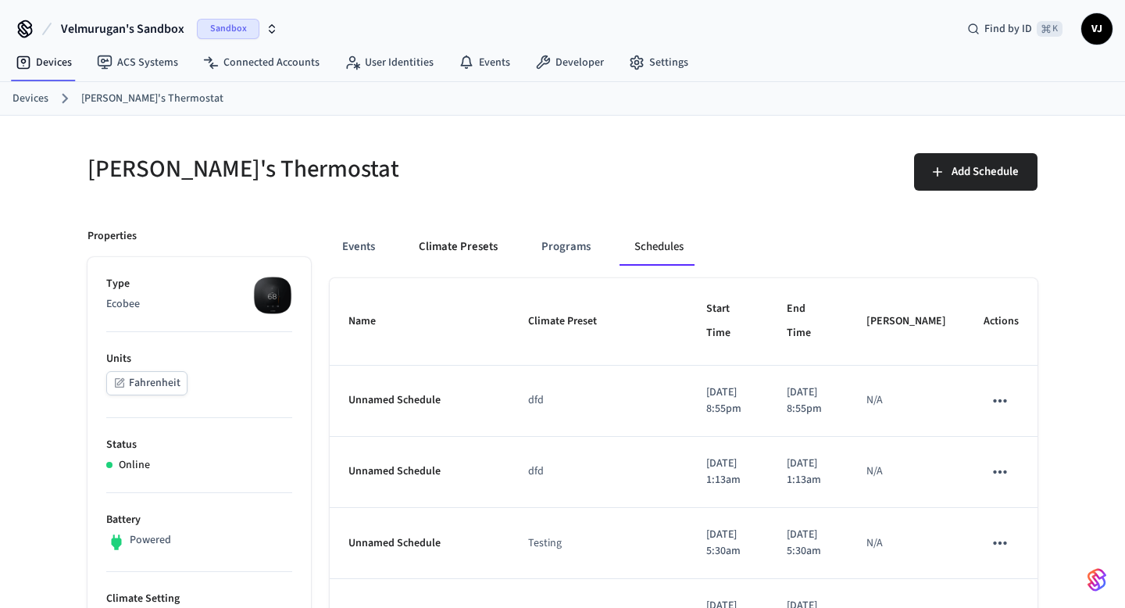
click at [449, 235] on button "Climate Presets" at bounding box center [458, 246] width 104 height 37
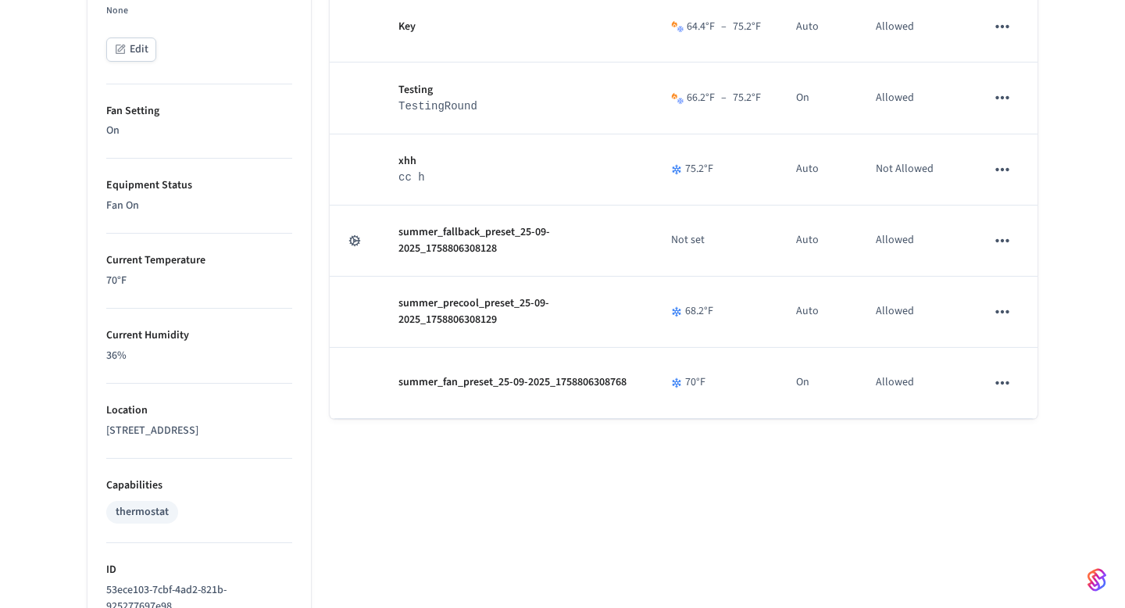
scroll to position [719, 0]
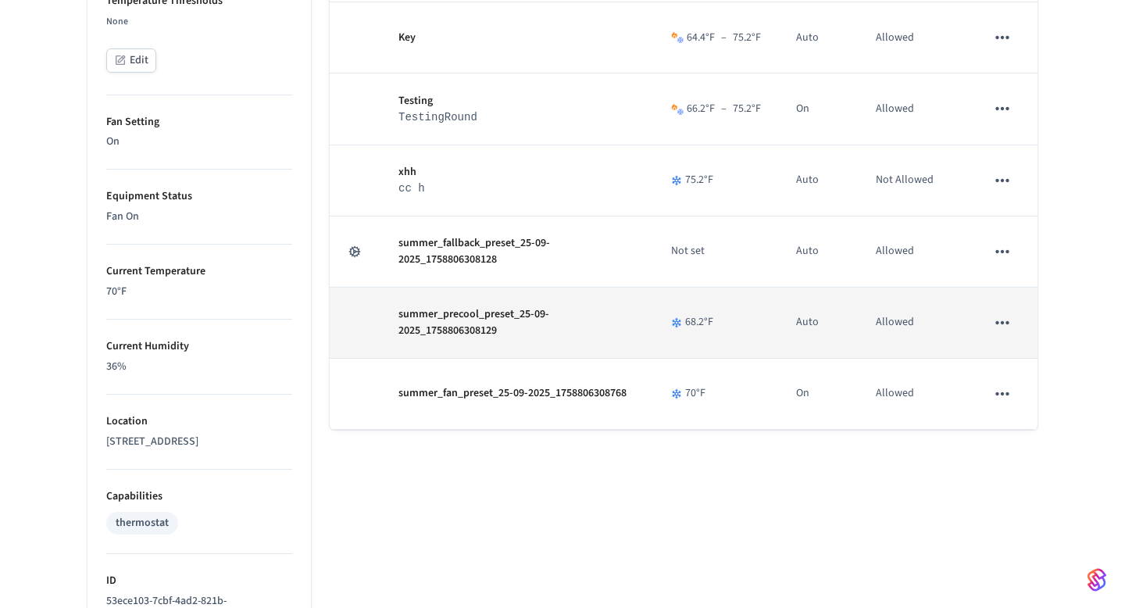
click at [1002, 320] on icon "sticky table" at bounding box center [1002, 322] width 20 height 20
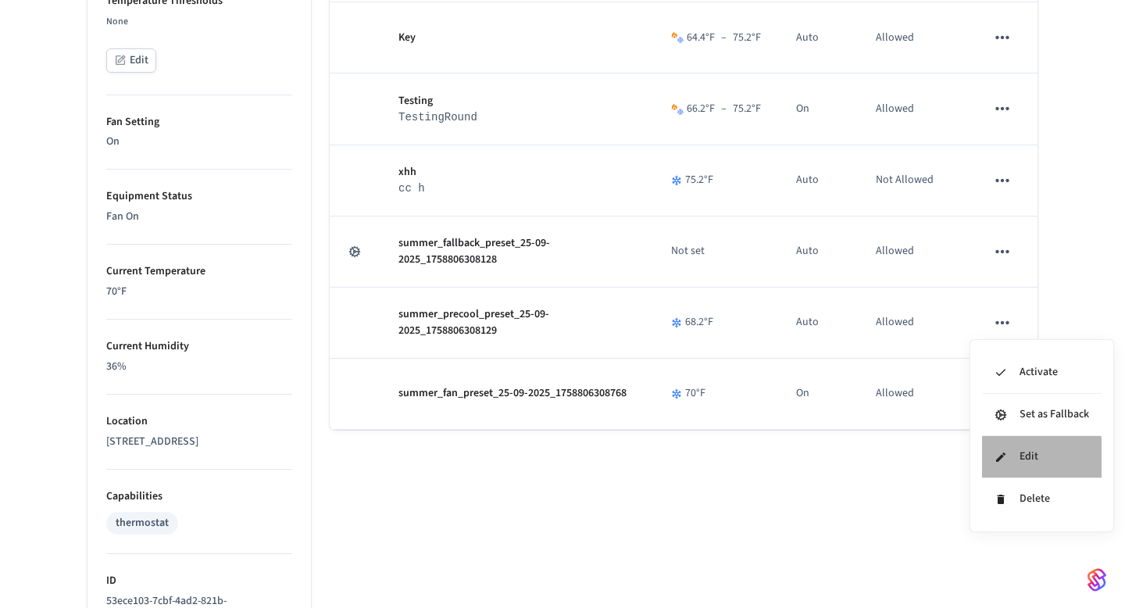
click at [1008, 459] on li "Edit" at bounding box center [1042, 457] width 120 height 42
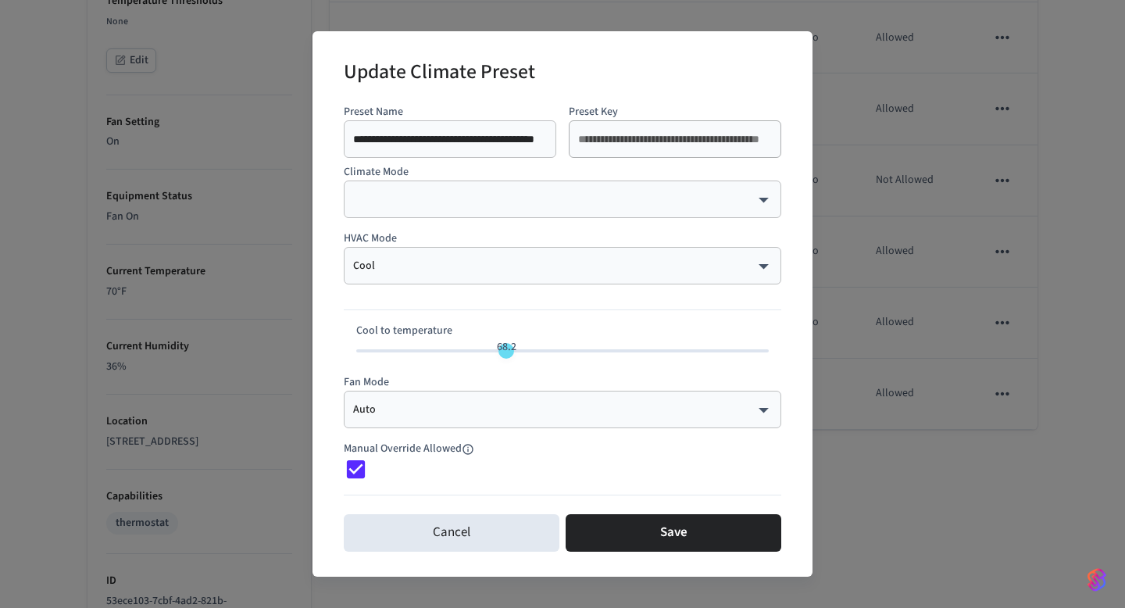
type input "**"
